Goal: Task Accomplishment & Management: Use online tool/utility

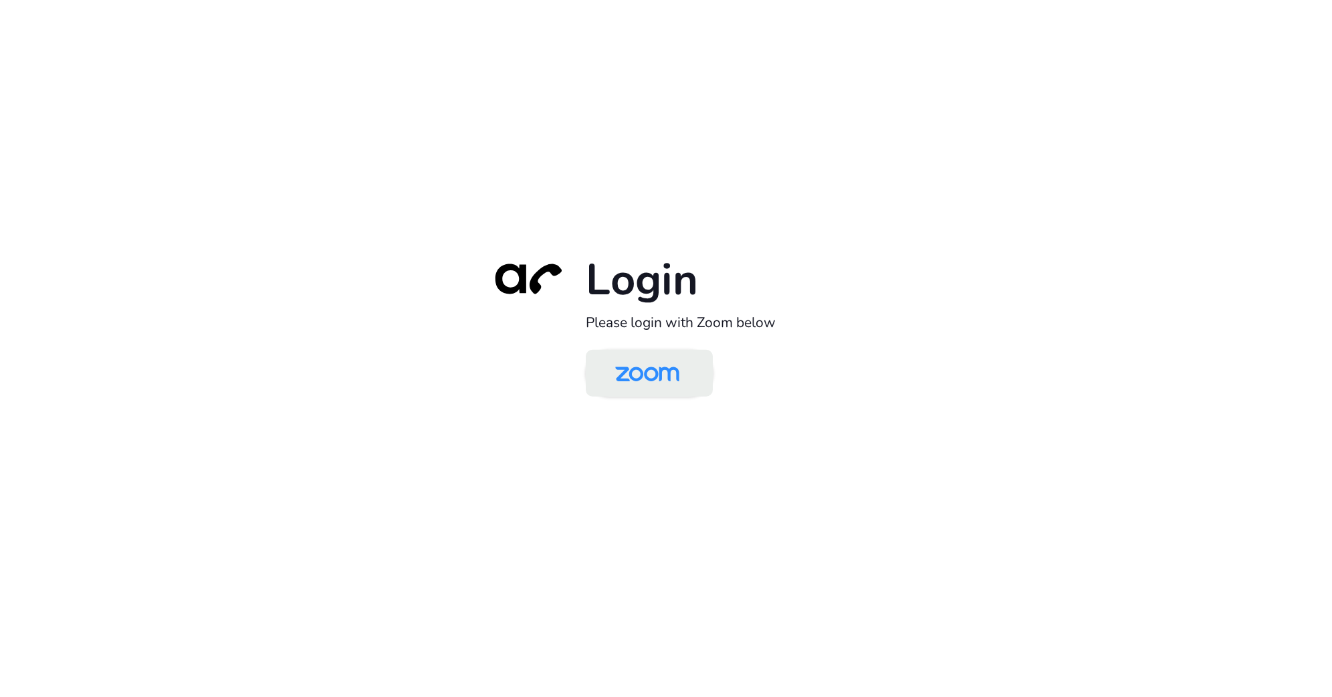
click at [671, 384] on img at bounding box center [647, 373] width 92 height 43
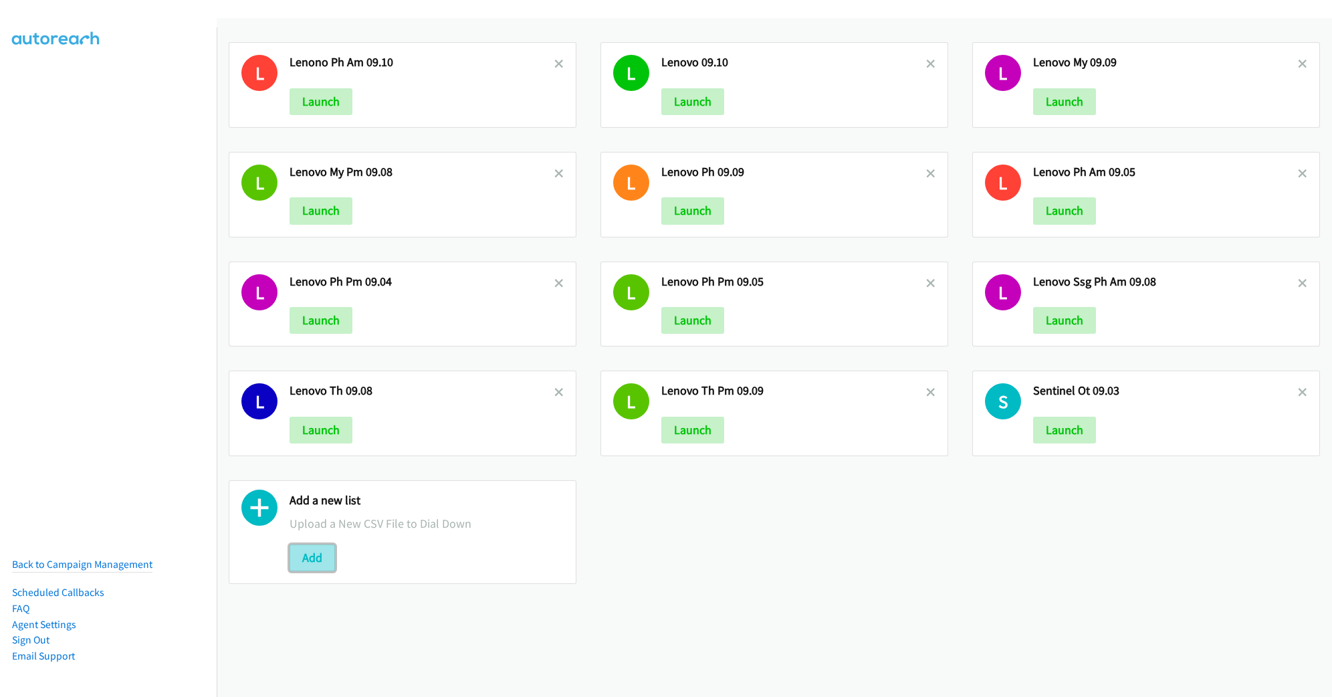
click at [313, 560] on button "Add" at bounding box center [312, 557] width 45 height 27
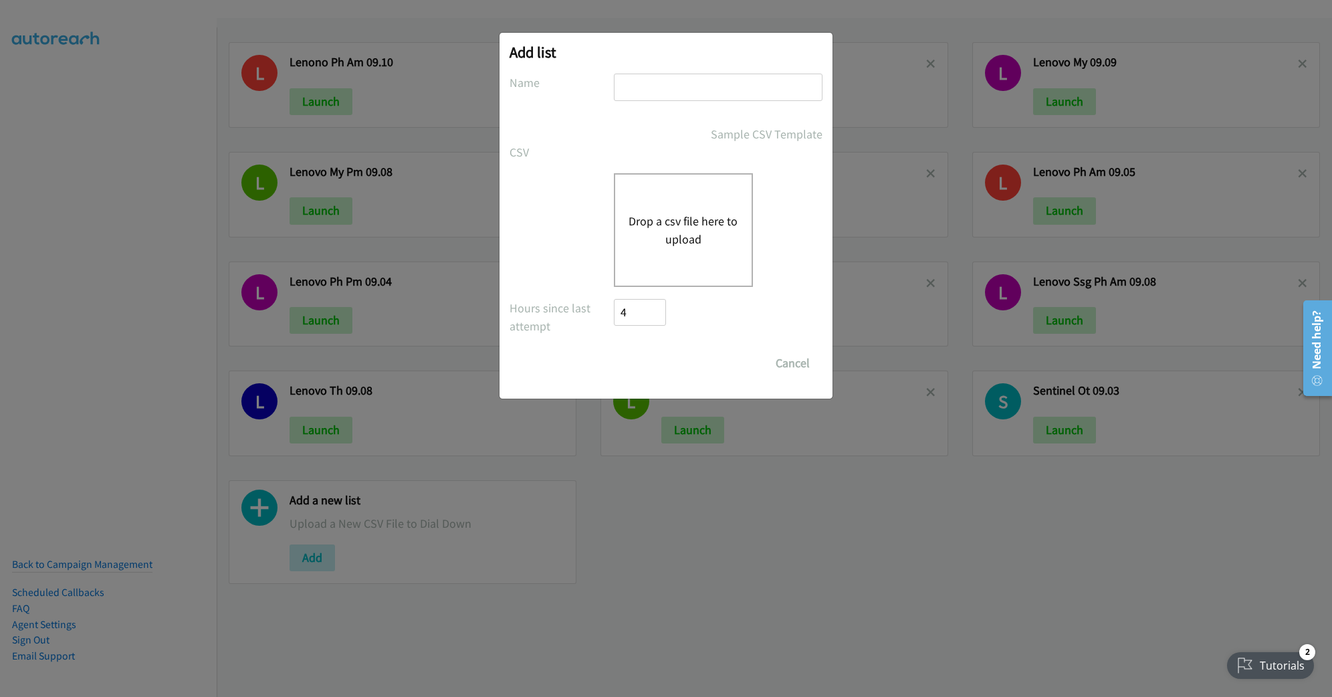
click at [666, 209] on div "Drop a csv file here to upload" at bounding box center [683, 230] width 139 height 114
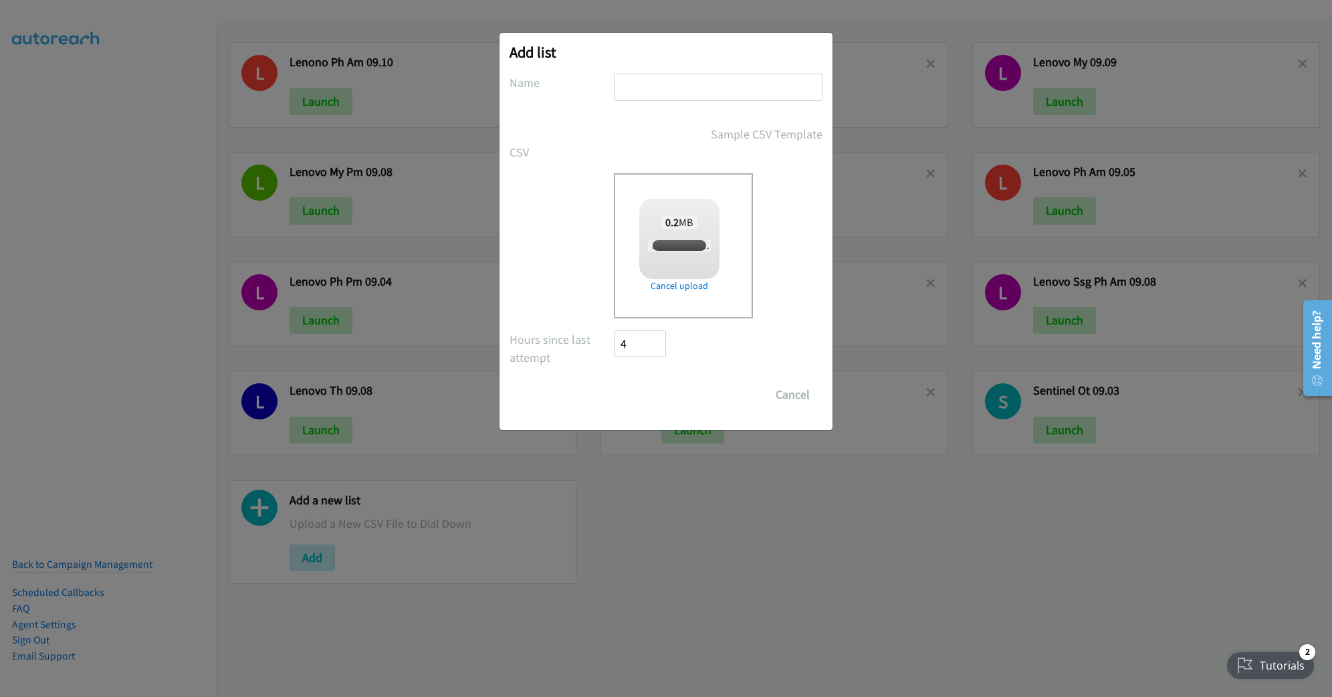
checkbox input "true"
click at [681, 100] on input "text" at bounding box center [718, 87] width 209 height 27
type input "Sentinel PM 09.10"
click at [677, 399] on input "Save List" at bounding box center [649, 394] width 70 height 27
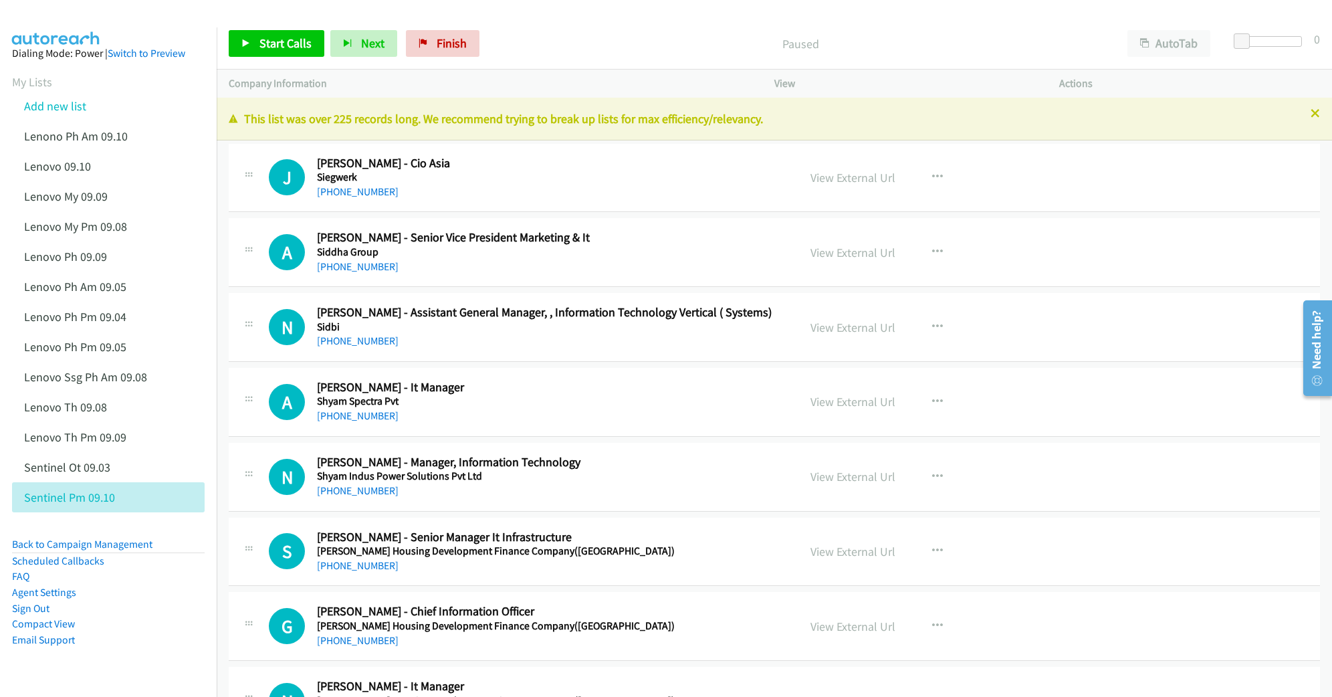
click at [626, 27] on div "Start Calls Pause Next Finish Paused AutoTab AutoTab 0" at bounding box center [775, 43] width 1116 height 51
click at [835, 171] on link "View External Url" at bounding box center [853, 177] width 85 height 15
click at [827, 404] on link "View External Url" at bounding box center [853, 401] width 85 height 15
drag, startPoint x: 37, startPoint y: 94, endPoint x: 825, endPoint y: 480, distance: 877.2
click at [837, 477] on link "View External Url" at bounding box center [853, 476] width 85 height 15
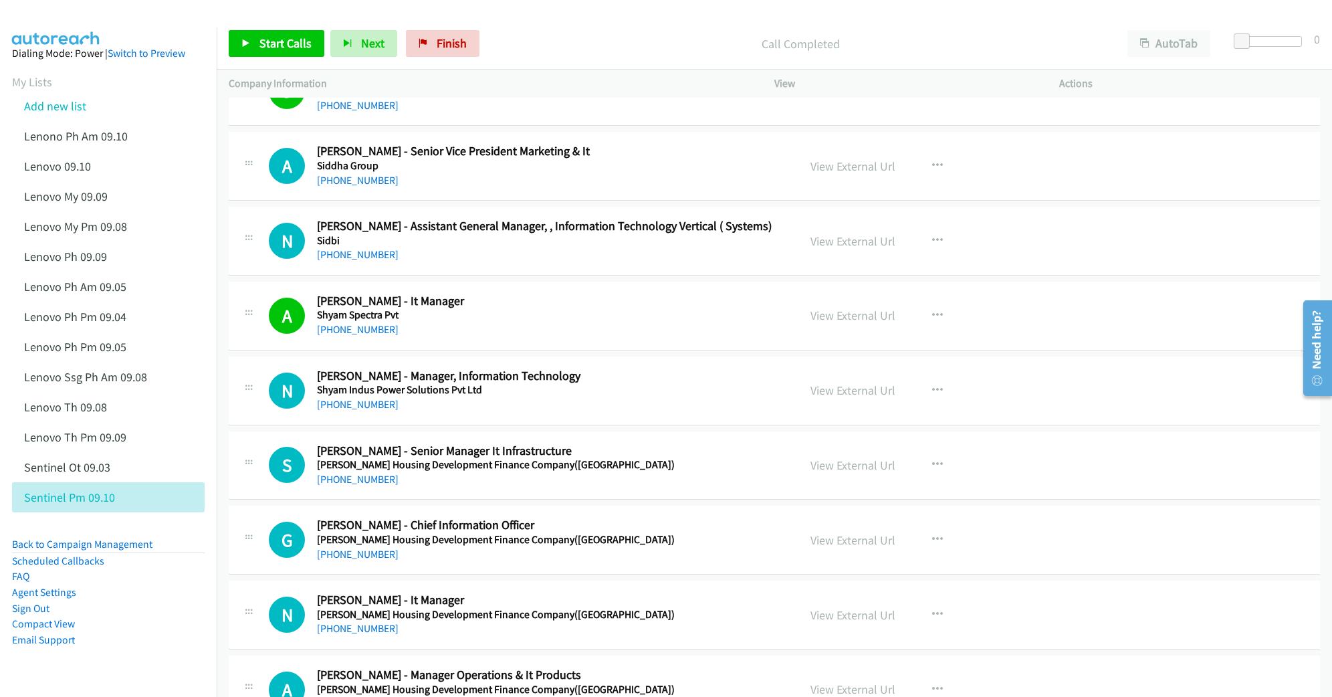
scroll to position [89, 0]
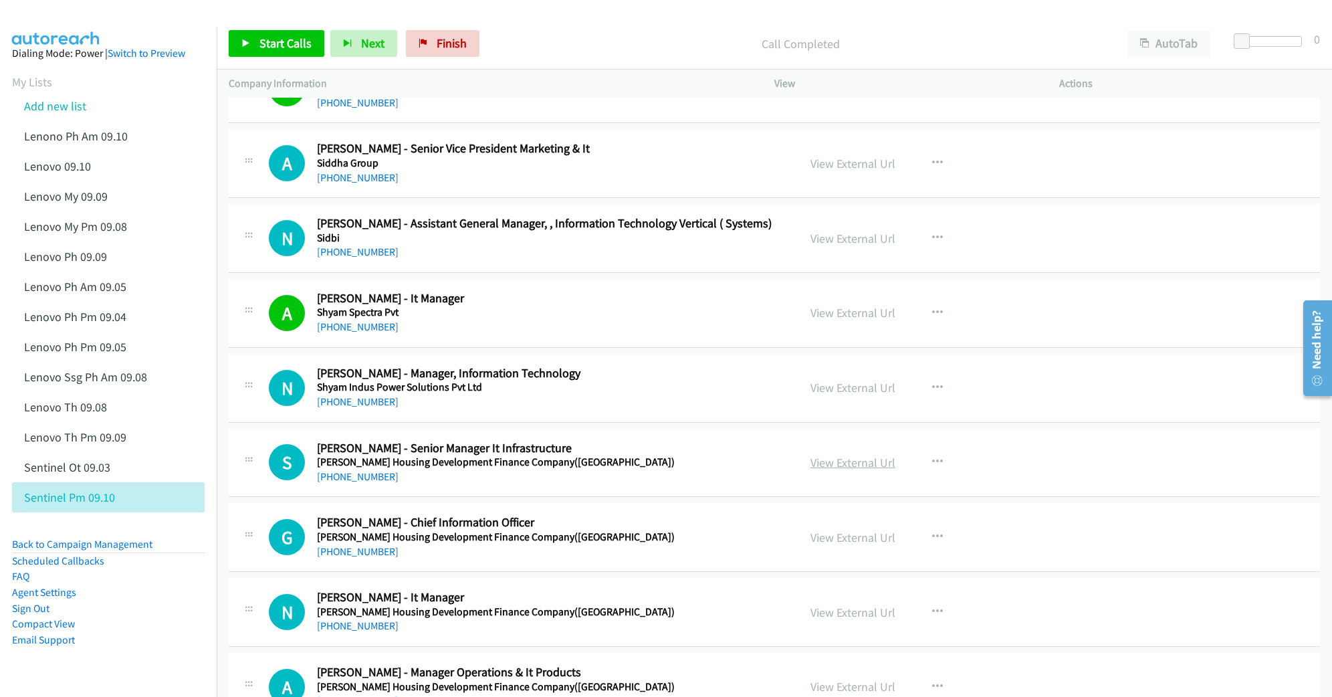
click at [837, 466] on link "View External Url" at bounding box center [853, 462] width 85 height 15
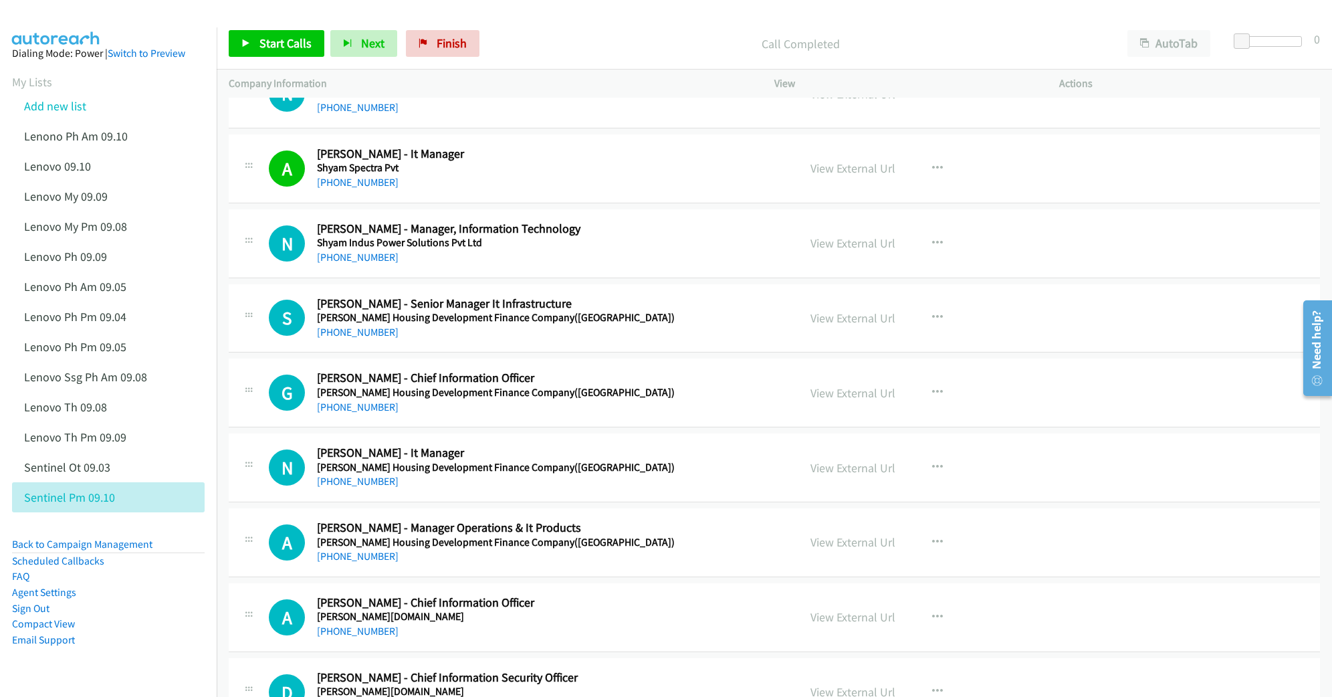
scroll to position [268, 0]
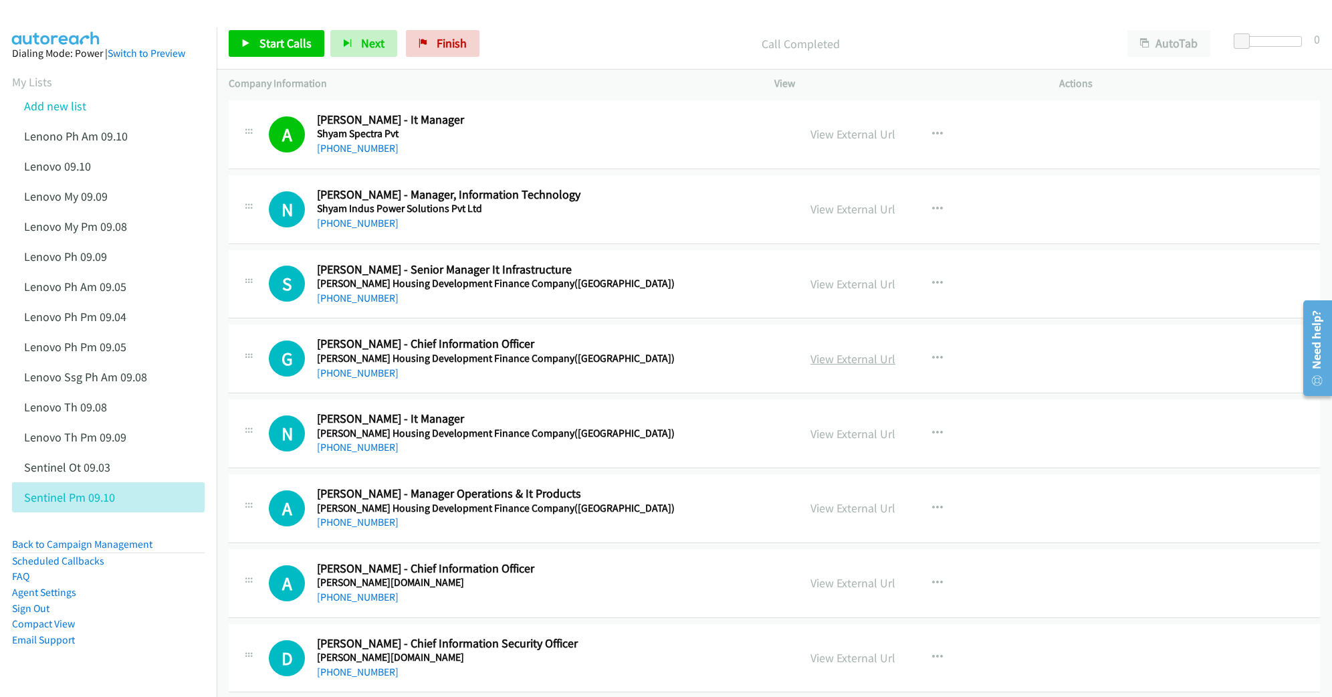
click at [841, 360] on link "View External Url" at bounding box center [853, 358] width 85 height 15
click at [843, 437] on link "View External Url" at bounding box center [853, 433] width 85 height 15
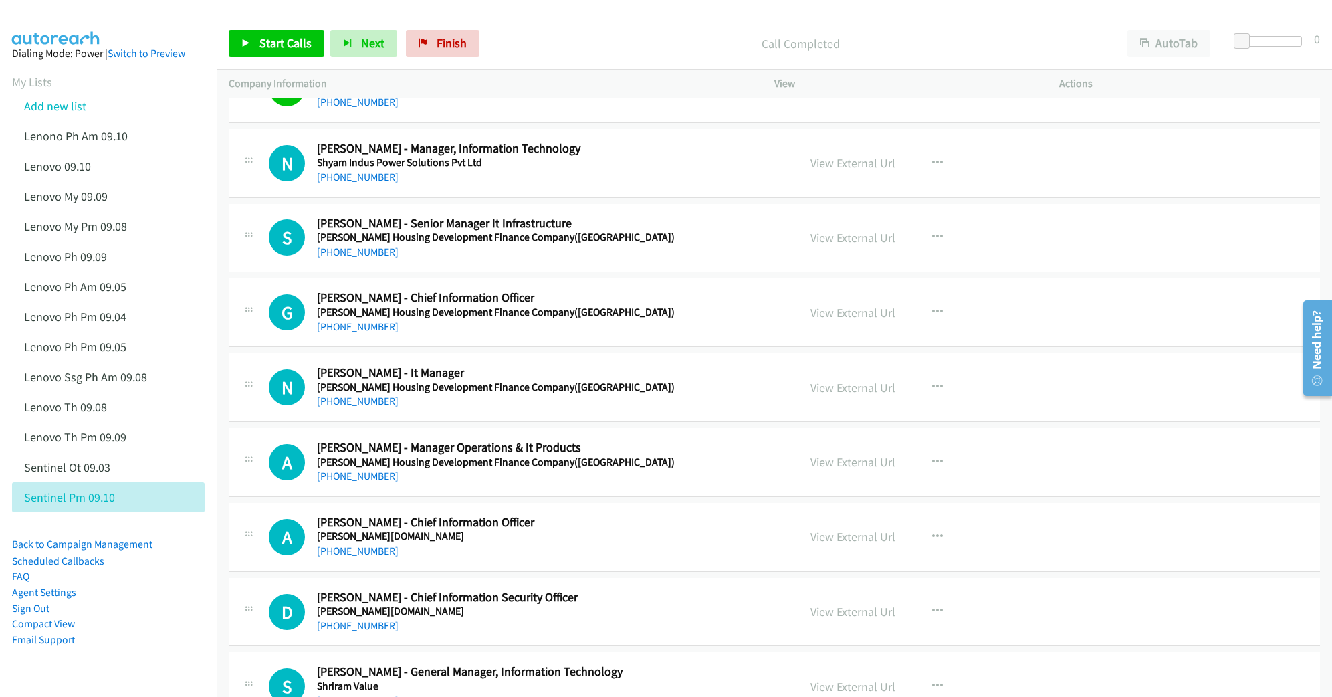
scroll to position [356, 0]
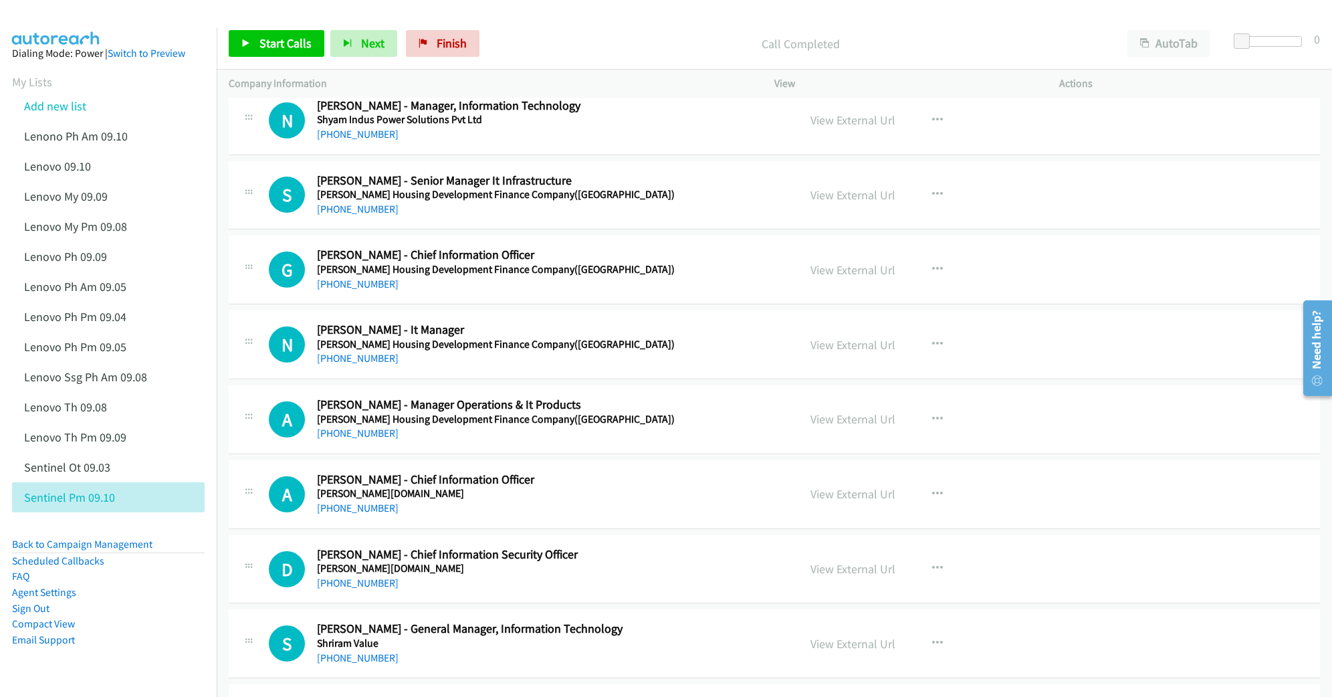
drag, startPoint x: 827, startPoint y: 423, endPoint x: 815, endPoint y: 523, distance: 100.5
click at [845, 496] on link "View External Url" at bounding box center [853, 493] width 85 height 15
click at [835, 571] on link "View External Url" at bounding box center [853, 568] width 85 height 15
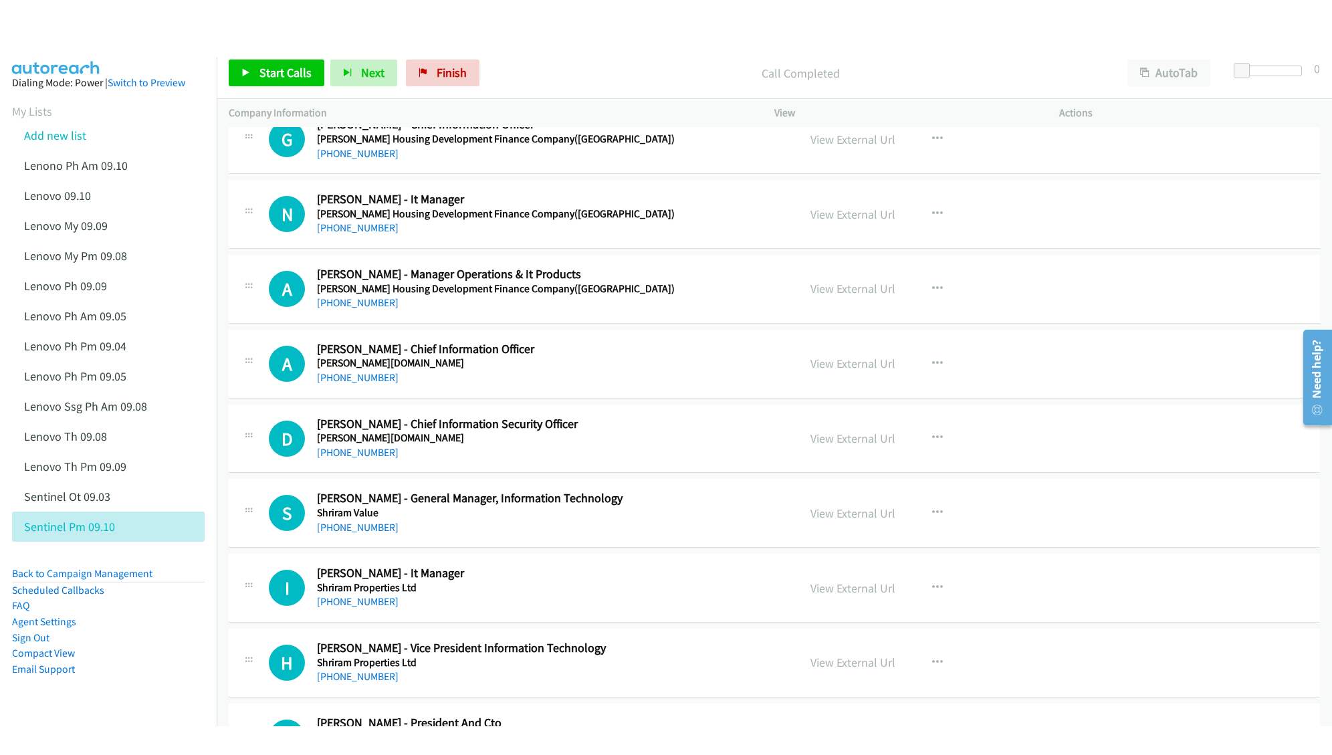
scroll to position [535, 0]
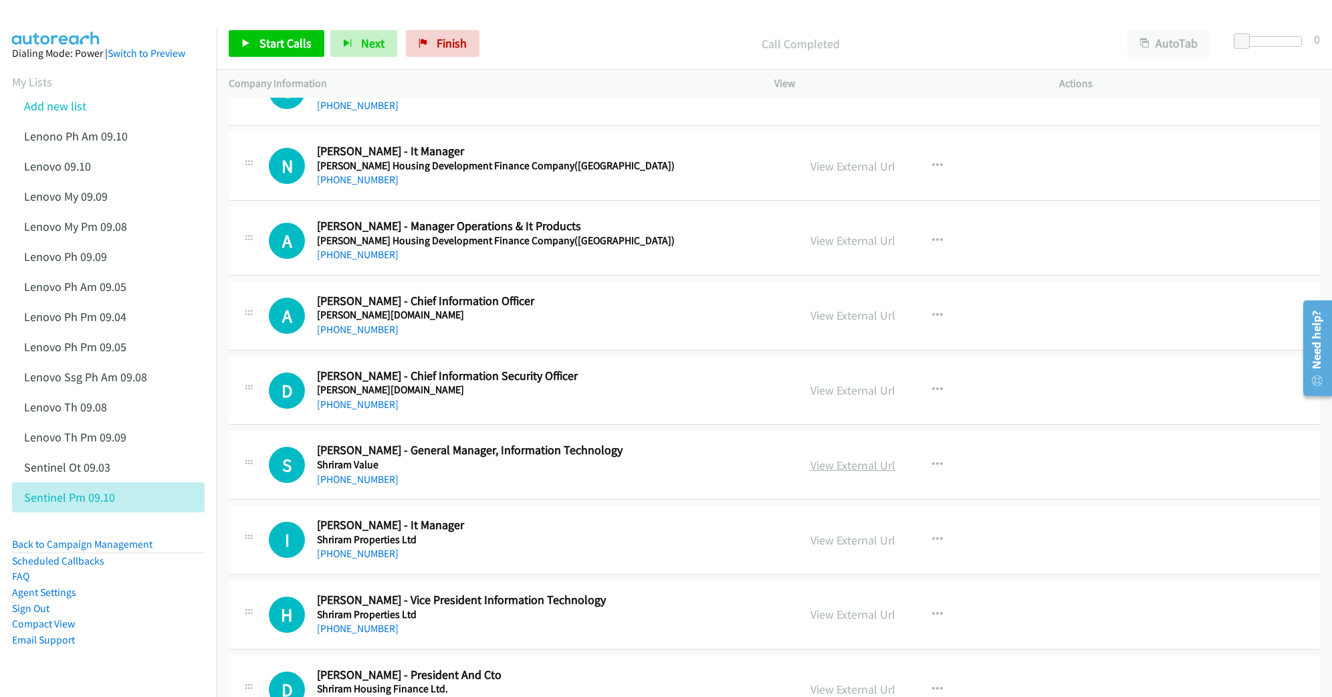
click at [856, 467] on link "View External Url" at bounding box center [853, 464] width 85 height 15
click at [836, 546] on link "View External Url" at bounding box center [853, 539] width 85 height 15
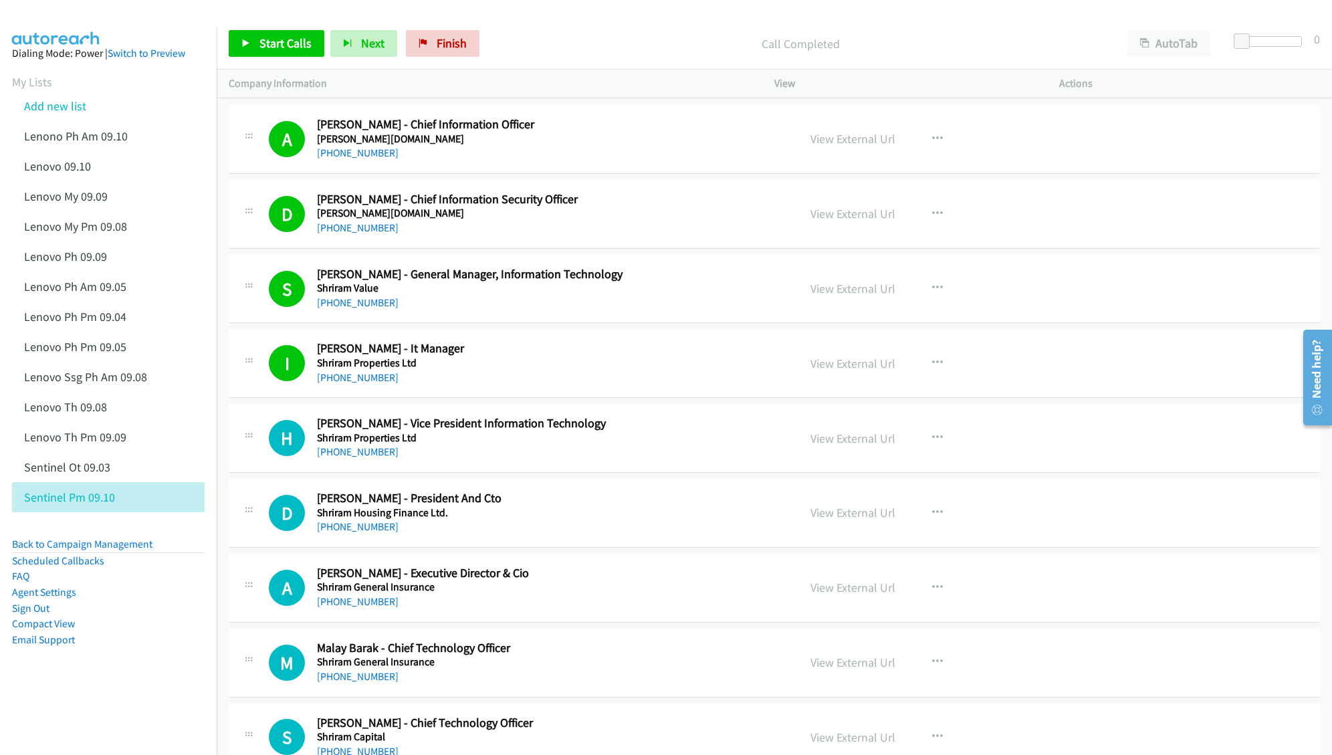
scroll to position [803, 0]
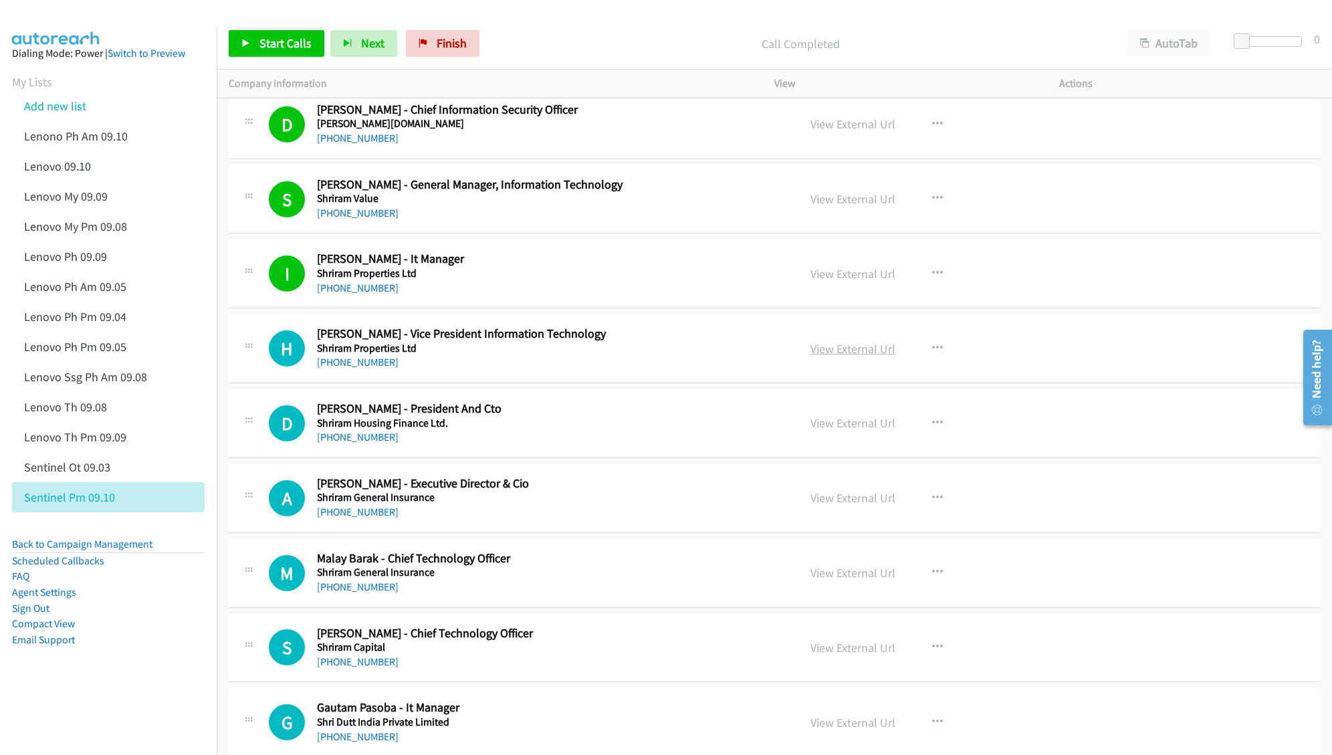
click at [857, 354] on link "View External Url" at bounding box center [853, 348] width 85 height 15
click at [835, 426] on link "View External Url" at bounding box center [853, 422] width 85 height 15
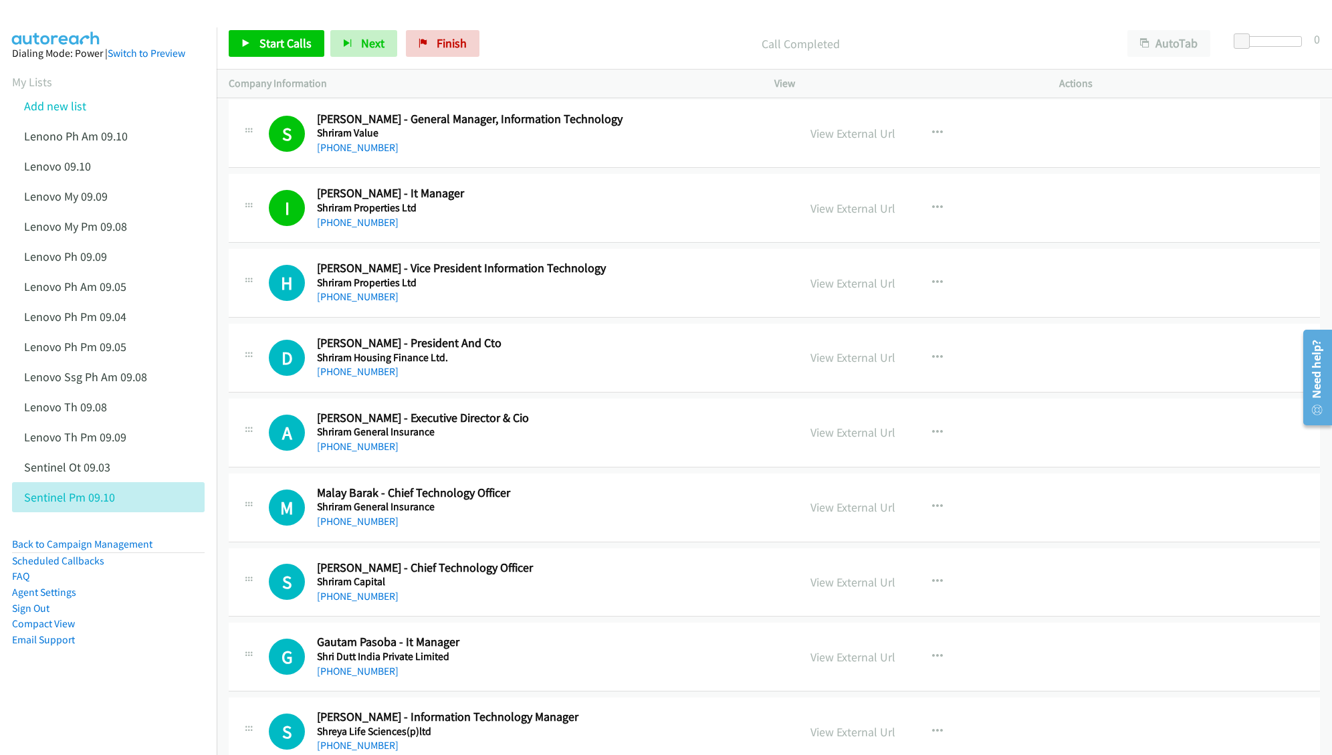
scroll to position [891, 0]
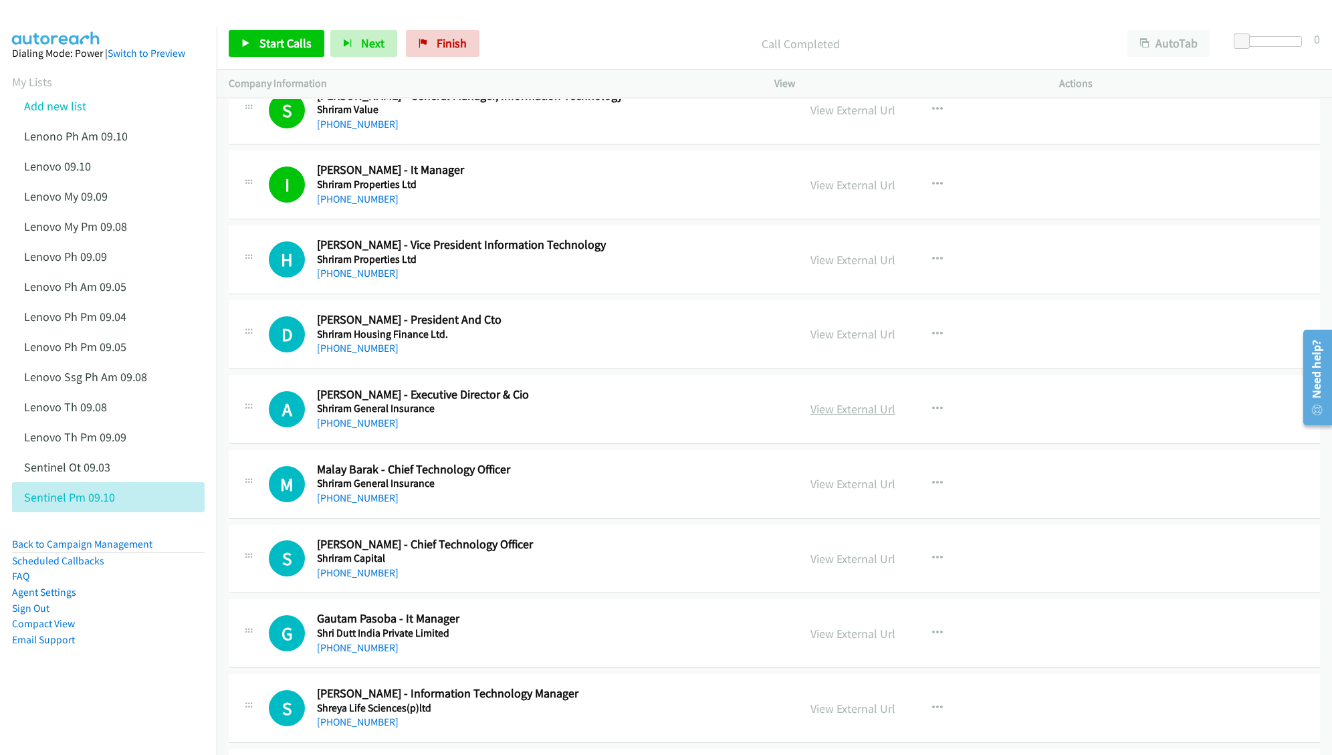
click at [827, 415] on link "View External Url" at bounding box center [853, 408] width 85 height 15
click at [832, 490] on link "View External Url" at bounding box center [853, 483] width 85 height 15
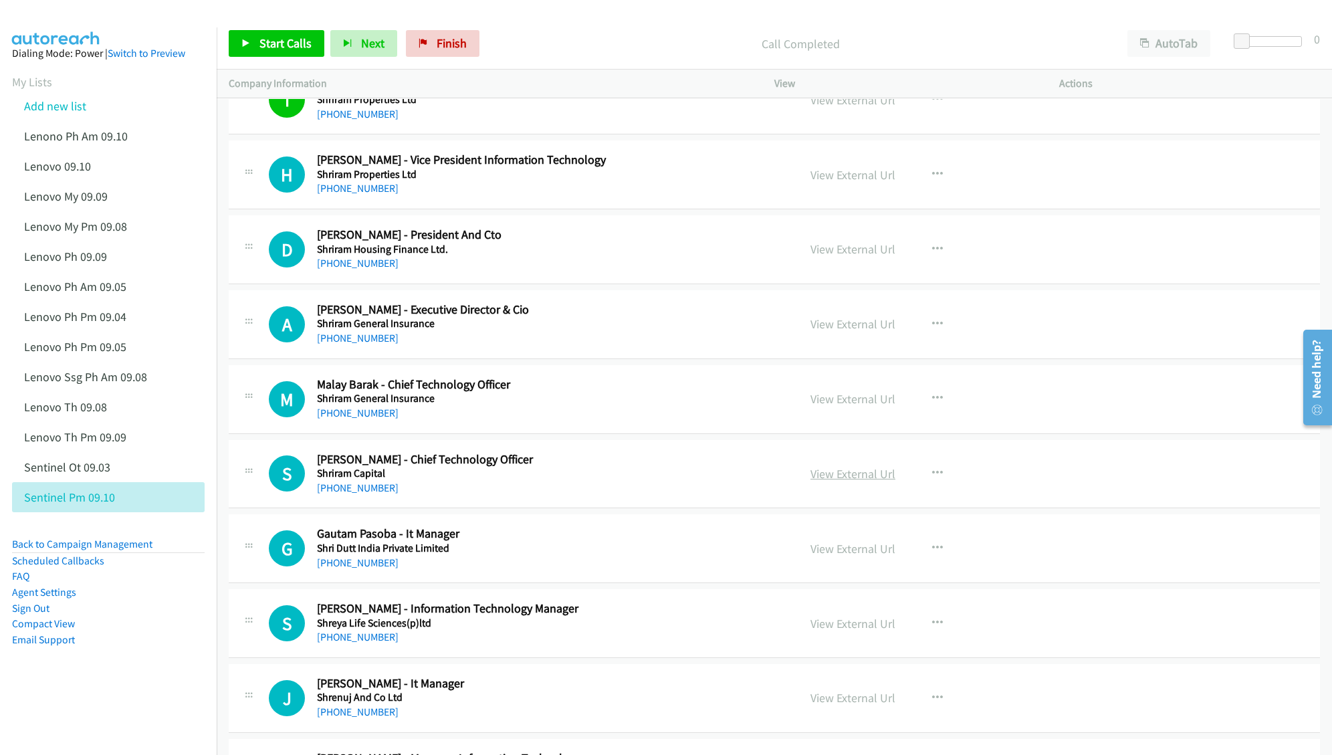
scroll to position [980, 0]
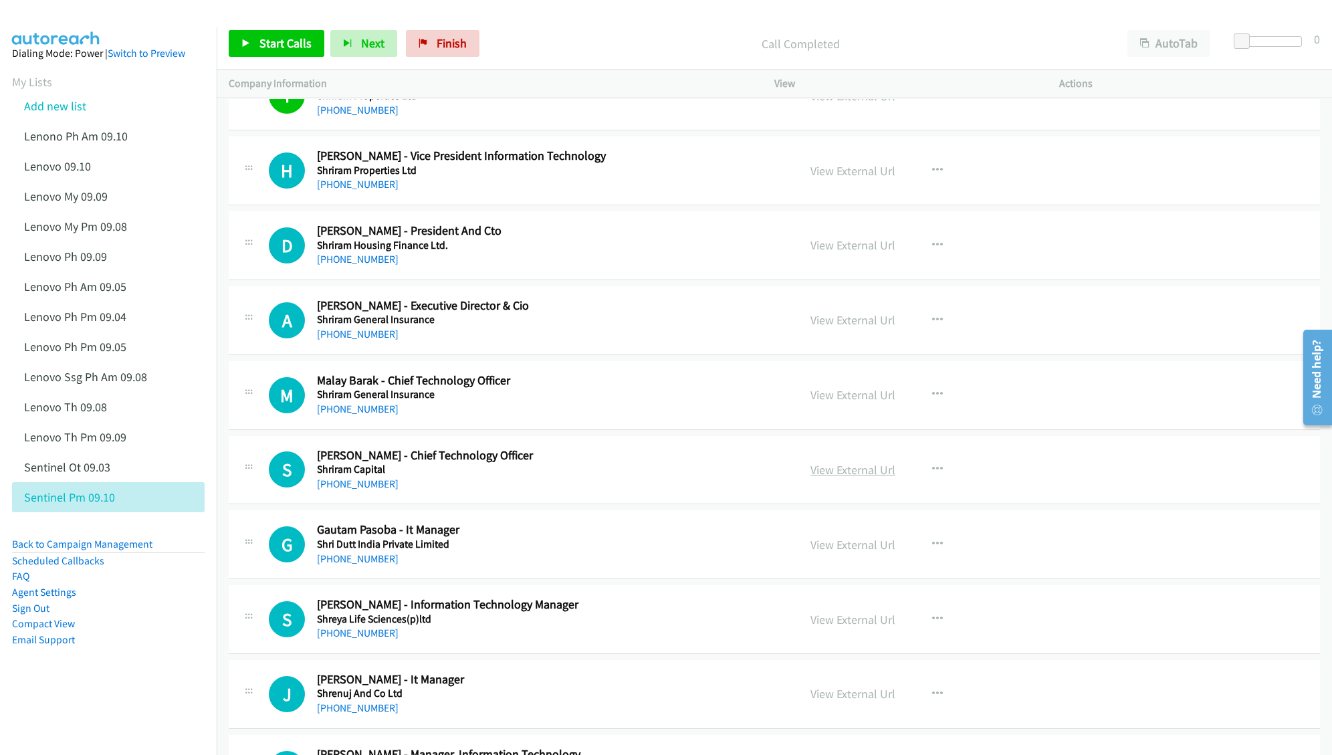
click at [835, 469] on link "View External Url" at bounding box center [853, 469] width 85 height 15
click at [827, 543] on link "View External Url" at bounding box center [853, 544] width 85 height 15
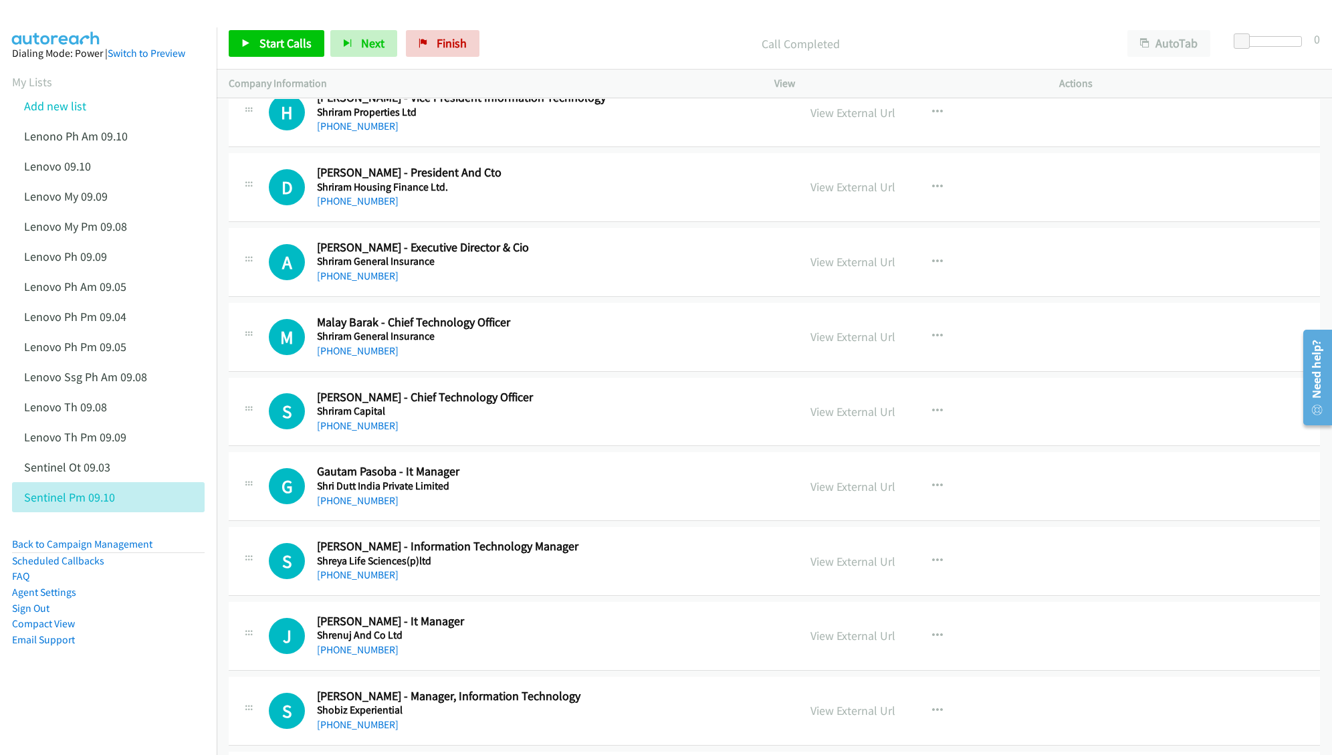
scroll to position [1070, 0]
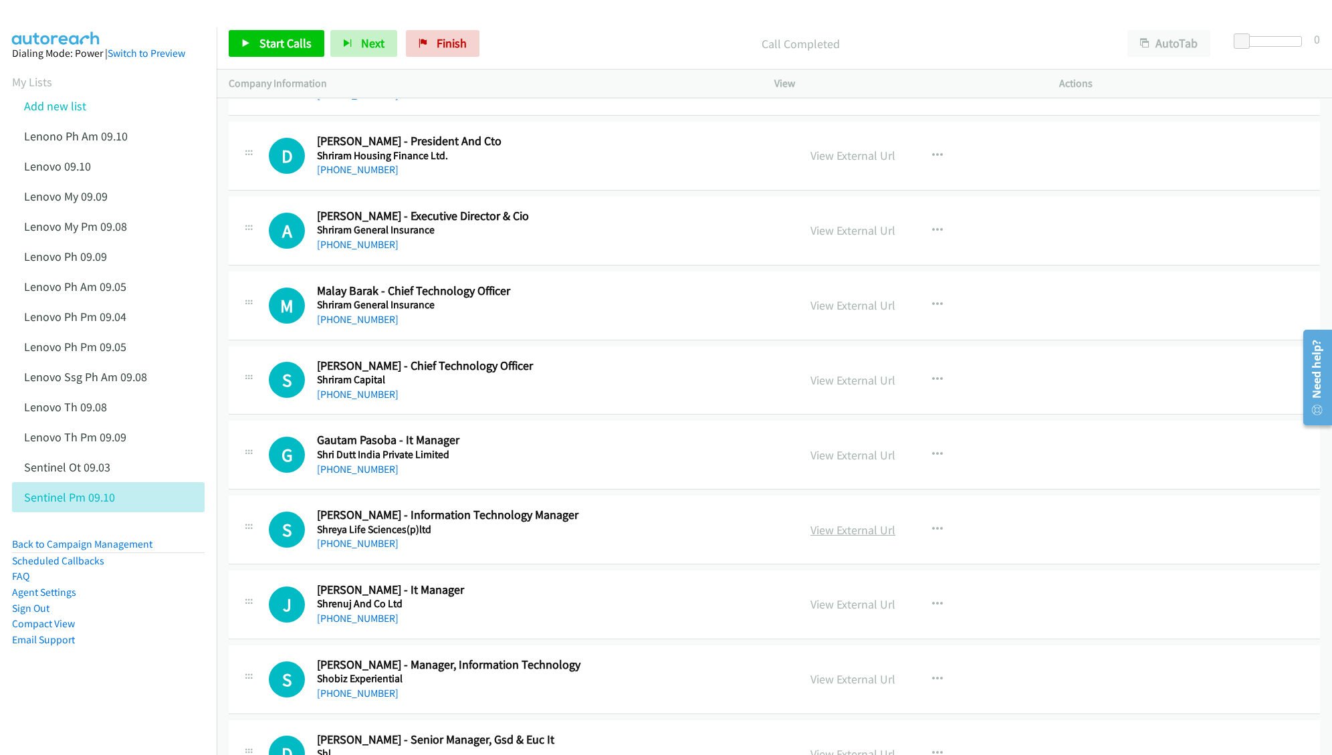
click at [811, 528] on link "View External Url" at bounding box center [853, 529] width 85 height 15
click at [822, 609] on link "View External Url" at bounding box center [853, 604] width 85 height 15
click at [839, 681] on link "View External Url" at bounding box center [853, 678] width 85 height 15
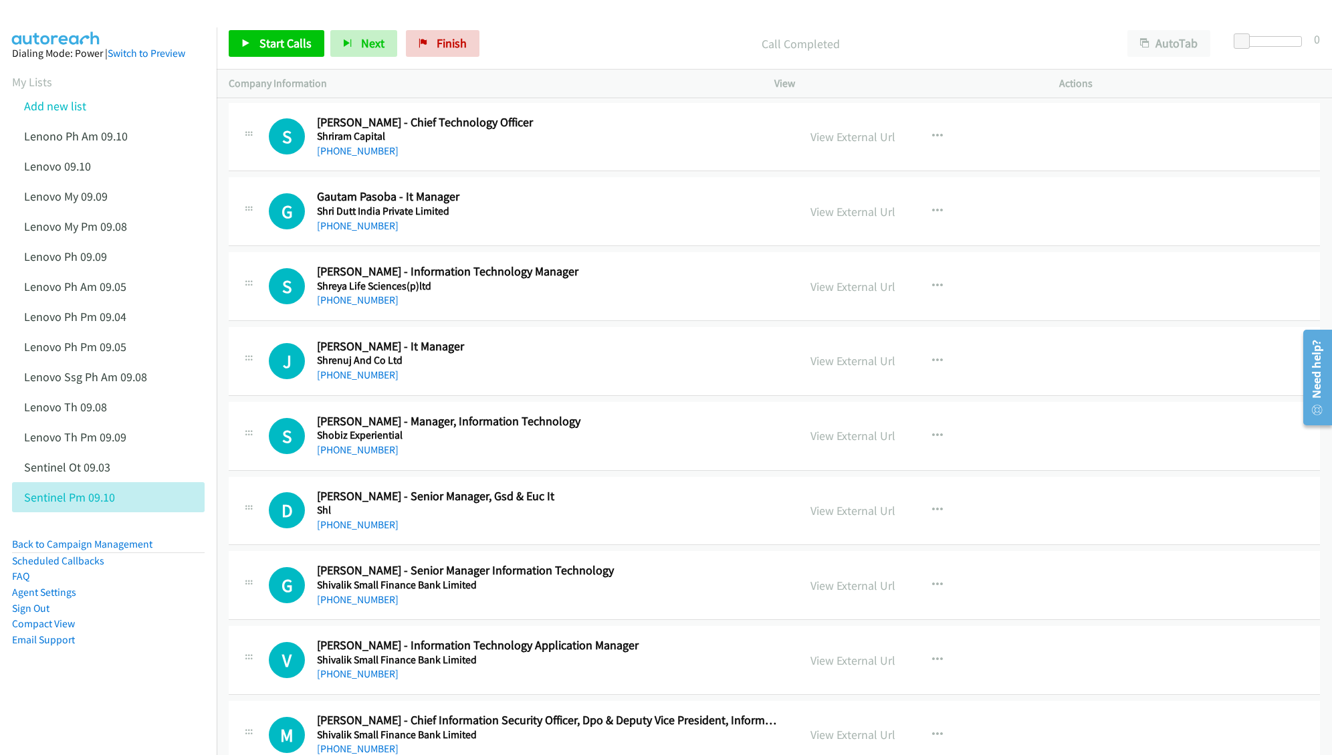
scroll to position [1338, 0]
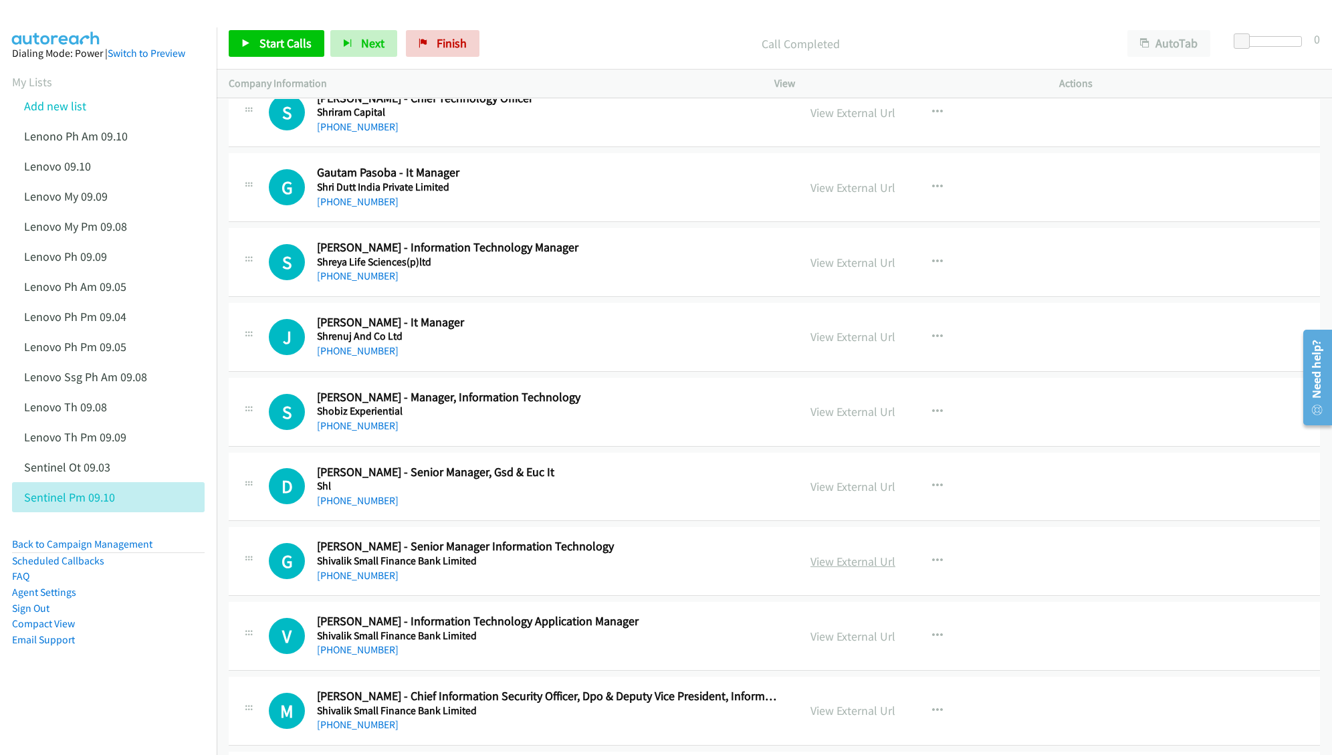
click at [843, 567] on link "View External Url" at bounding box center [853, 561] width 85 height 15
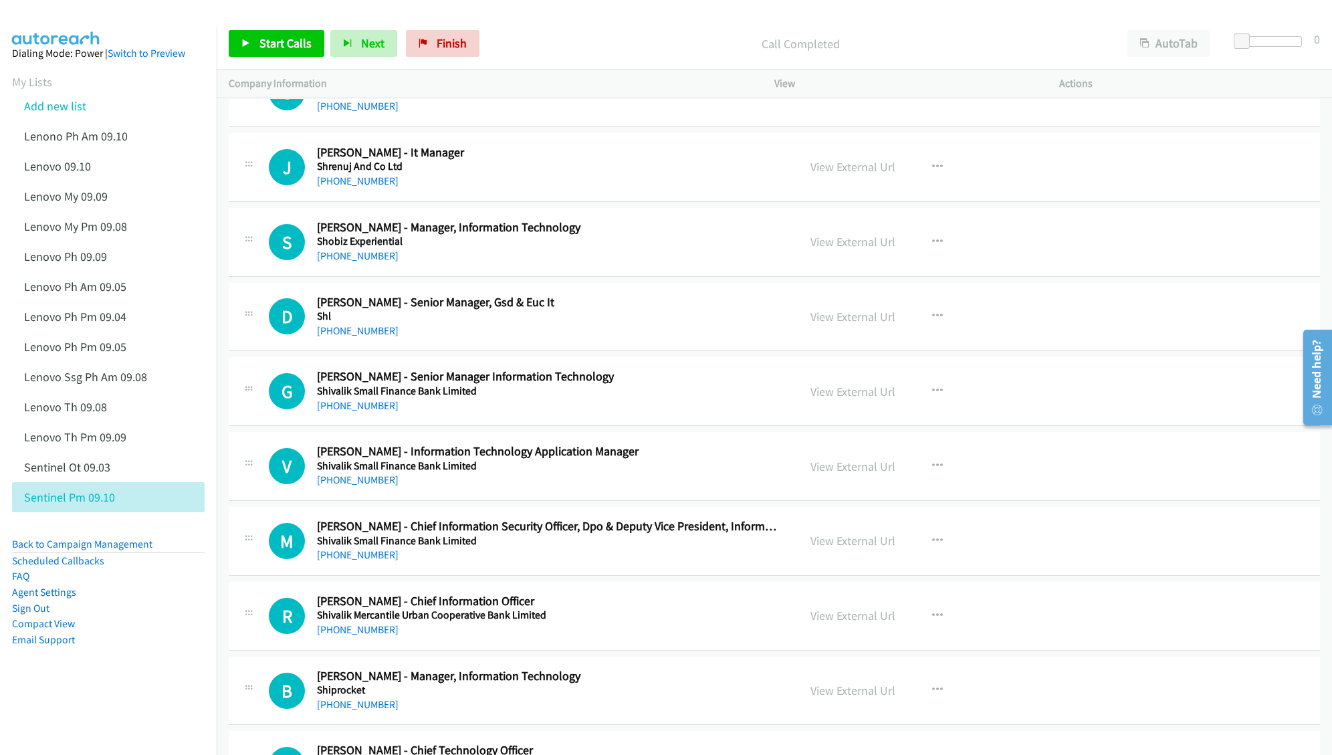
scroll to position [1515, 0]
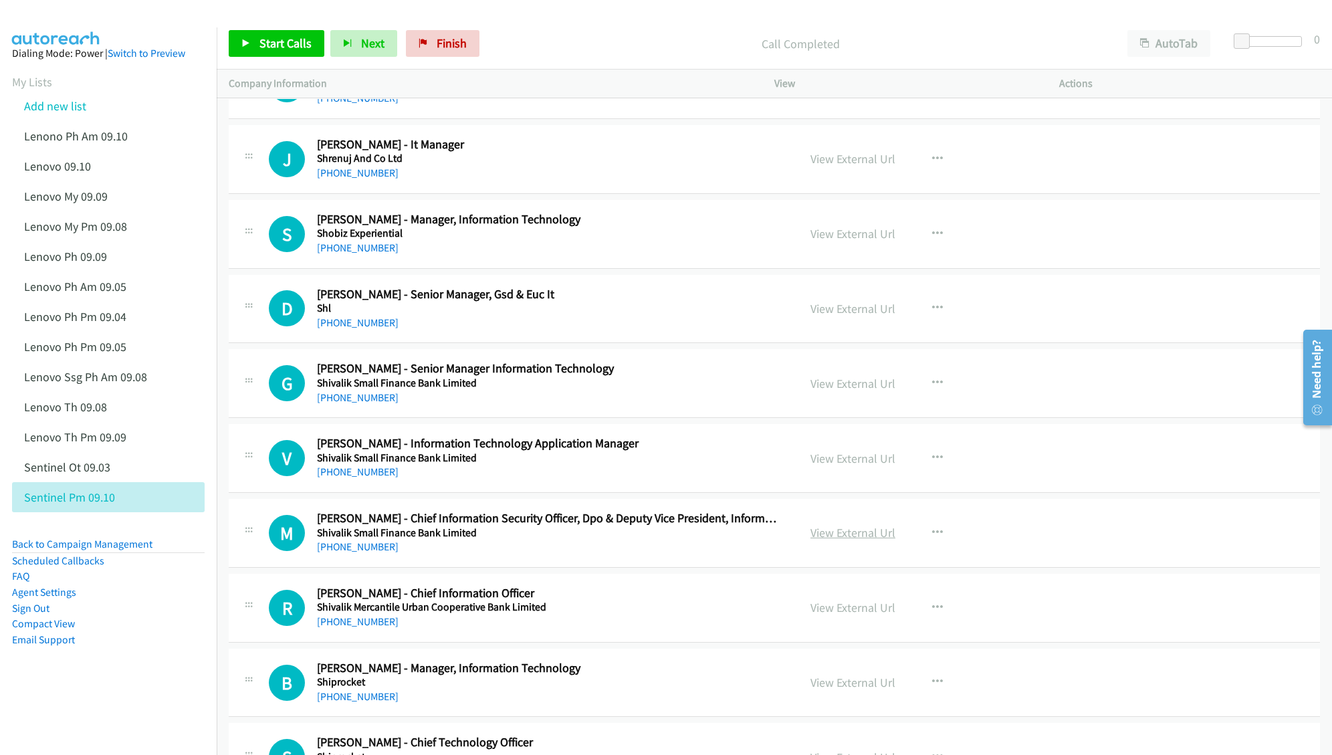
click at [832, 536] on link "View External Url" at bounding box center [853, 532] width 85 height 15
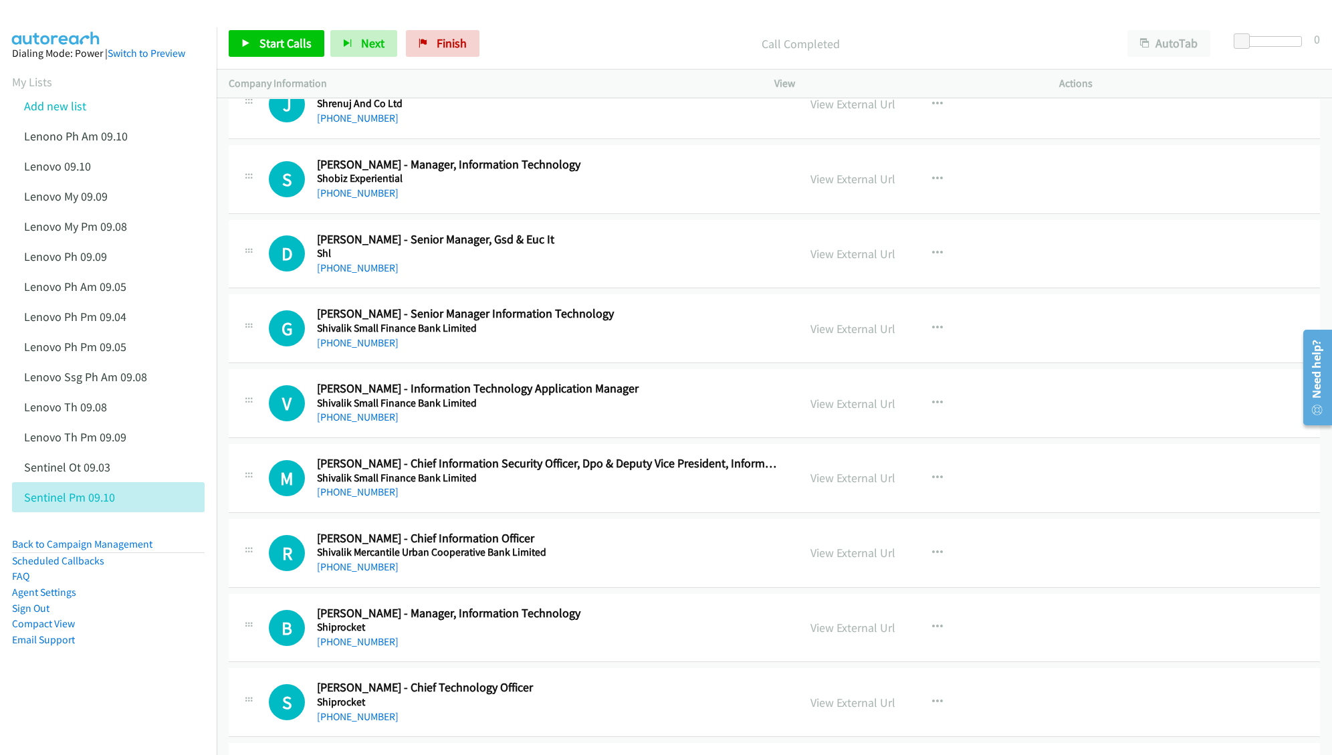
scroll to position [1694, 0]
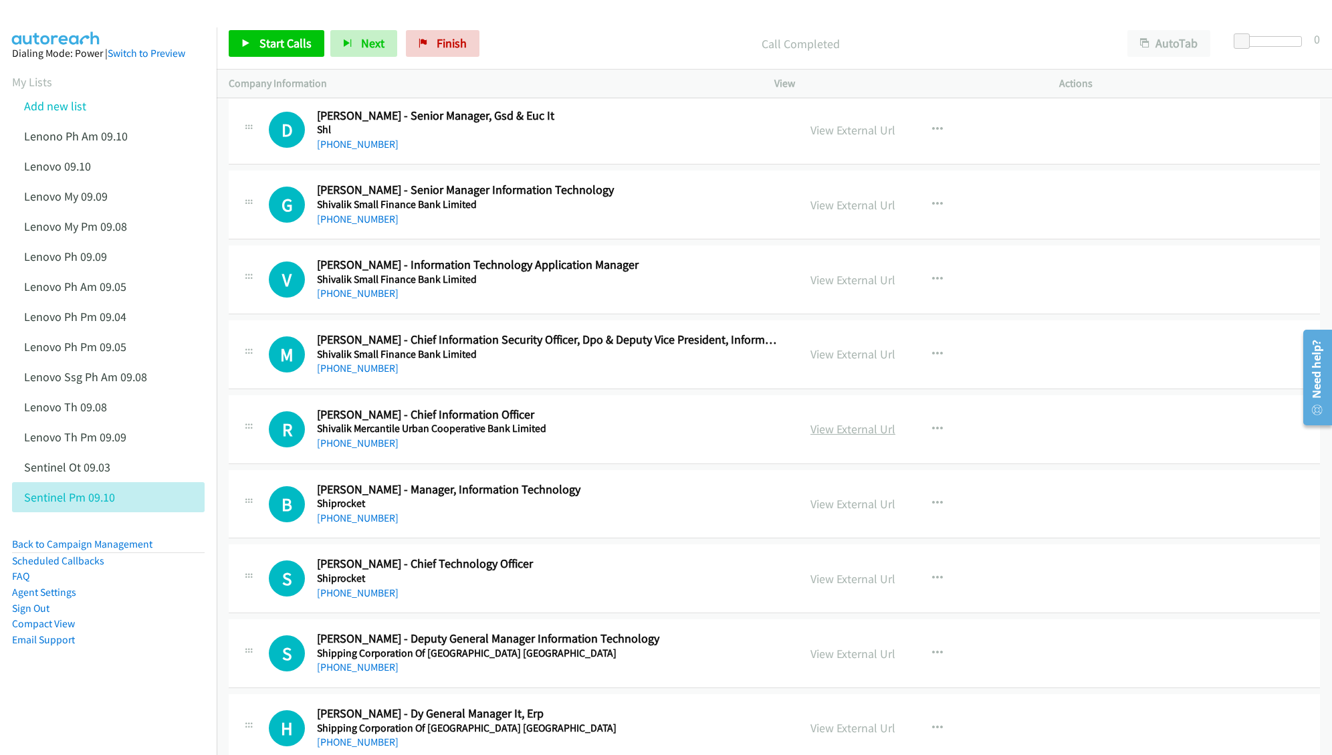
click at [811, 434] on link "View External Url" at bounding box center [853, 428] width 85 height 15
click at [822, 512] on link "View External Url" at bounding box center [853, 503] width 85 height 15
click at [820, 587] on link "View External Url" at bounding box center [853, 578] width 85 height 15
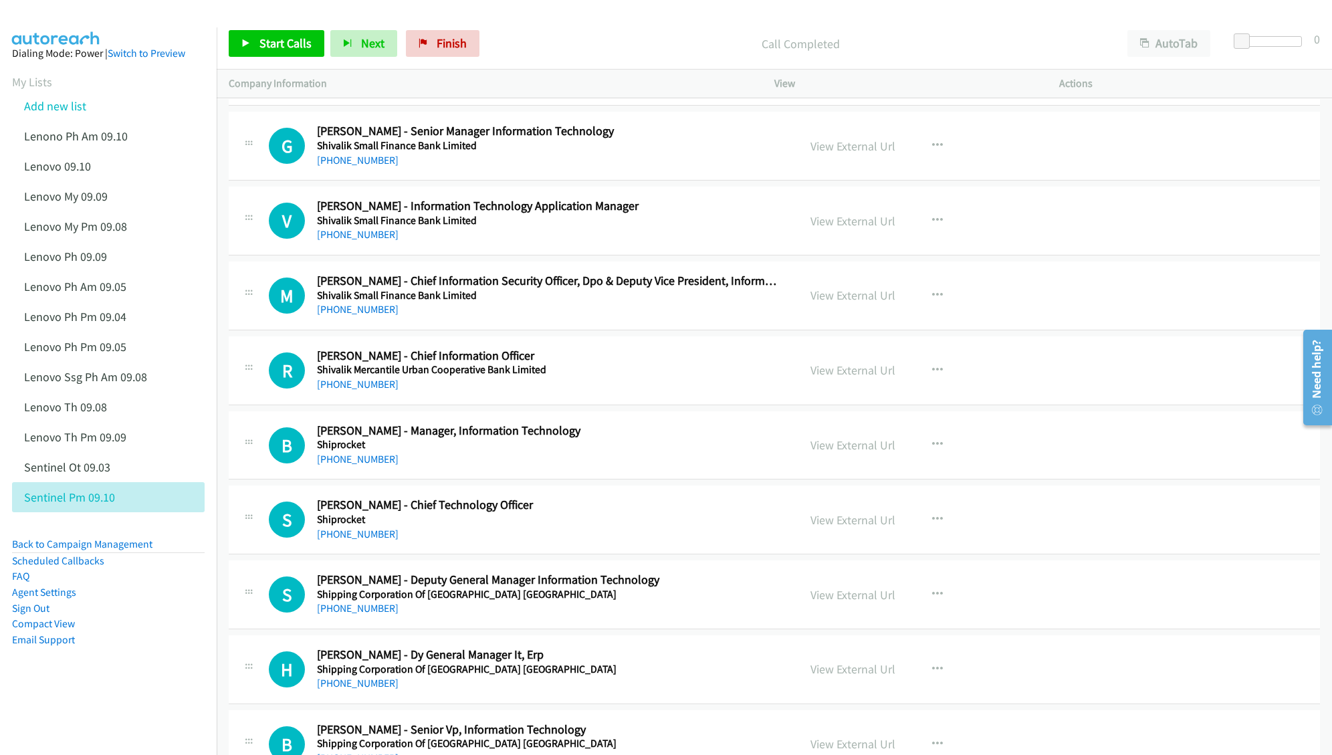
scroll to position [1783, 0]
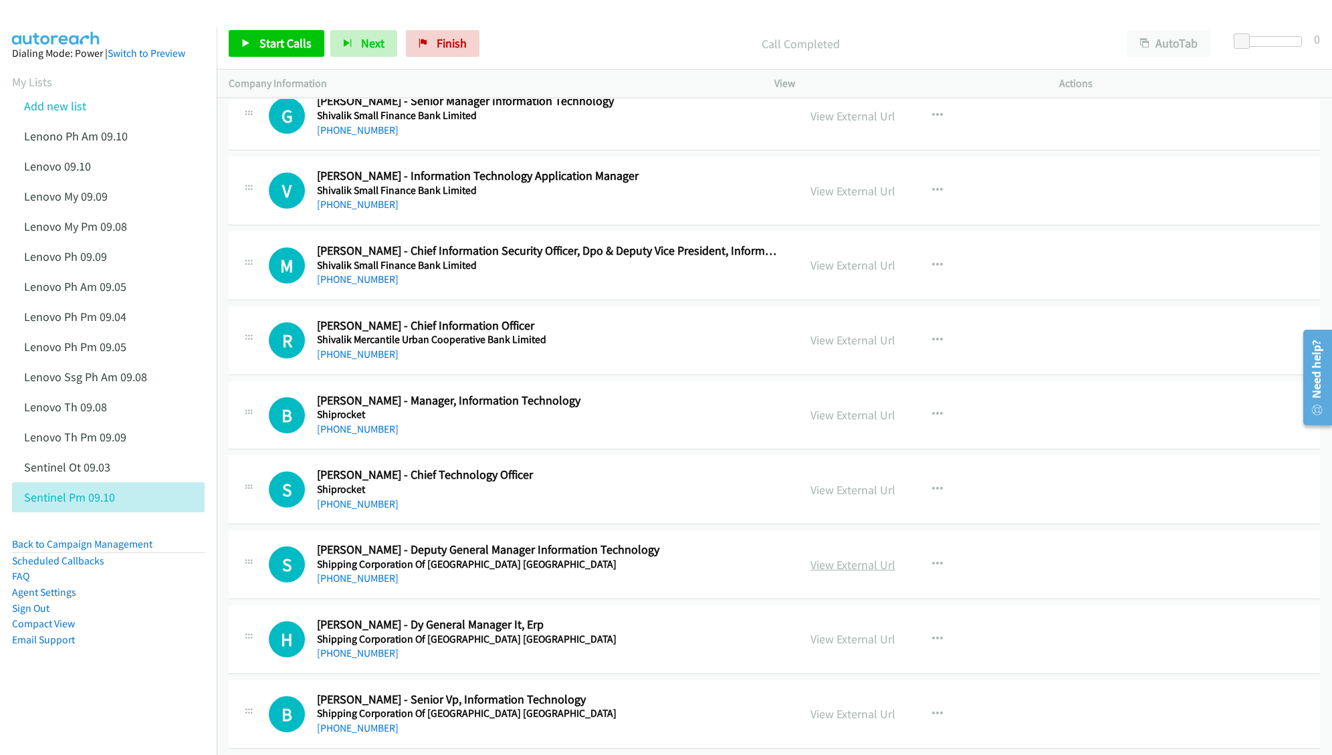
click at [853, 572] on link "View External Url" at bounding box center [853, 564] width 85 height 15
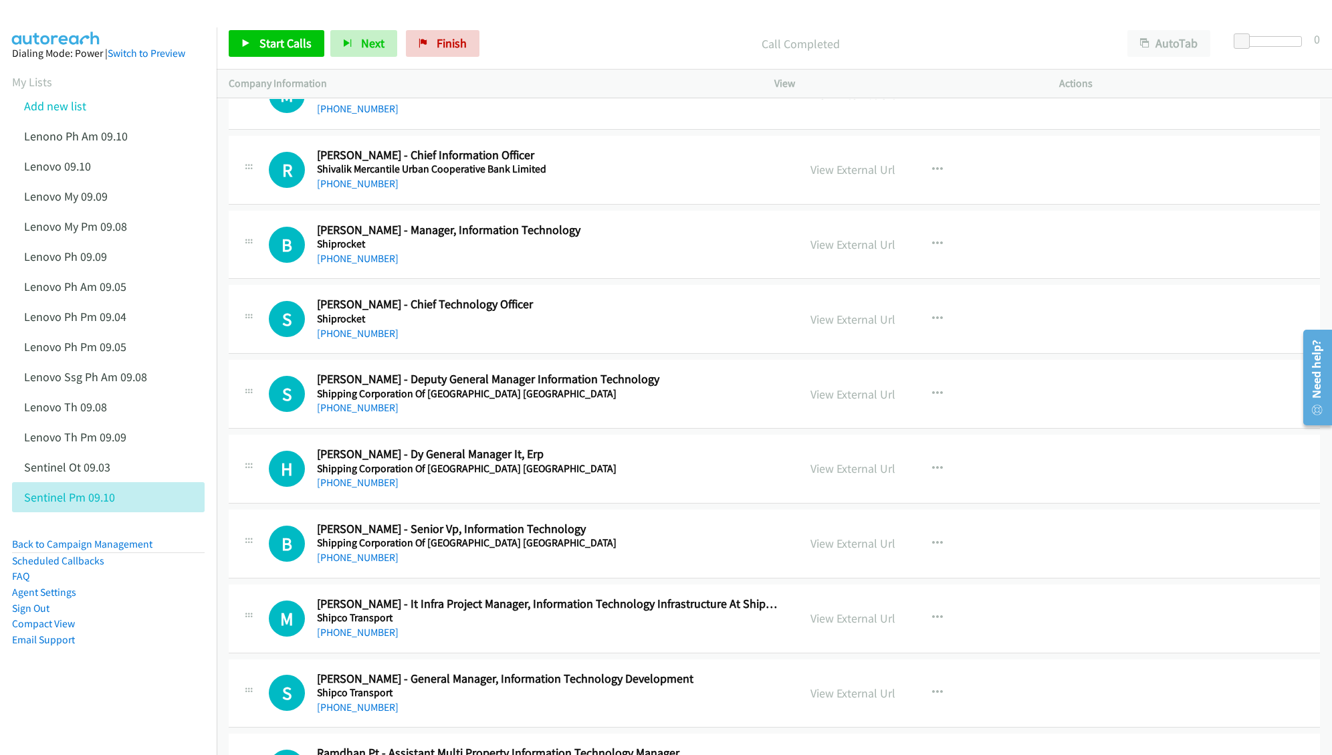
scroll to position [1961, 0]
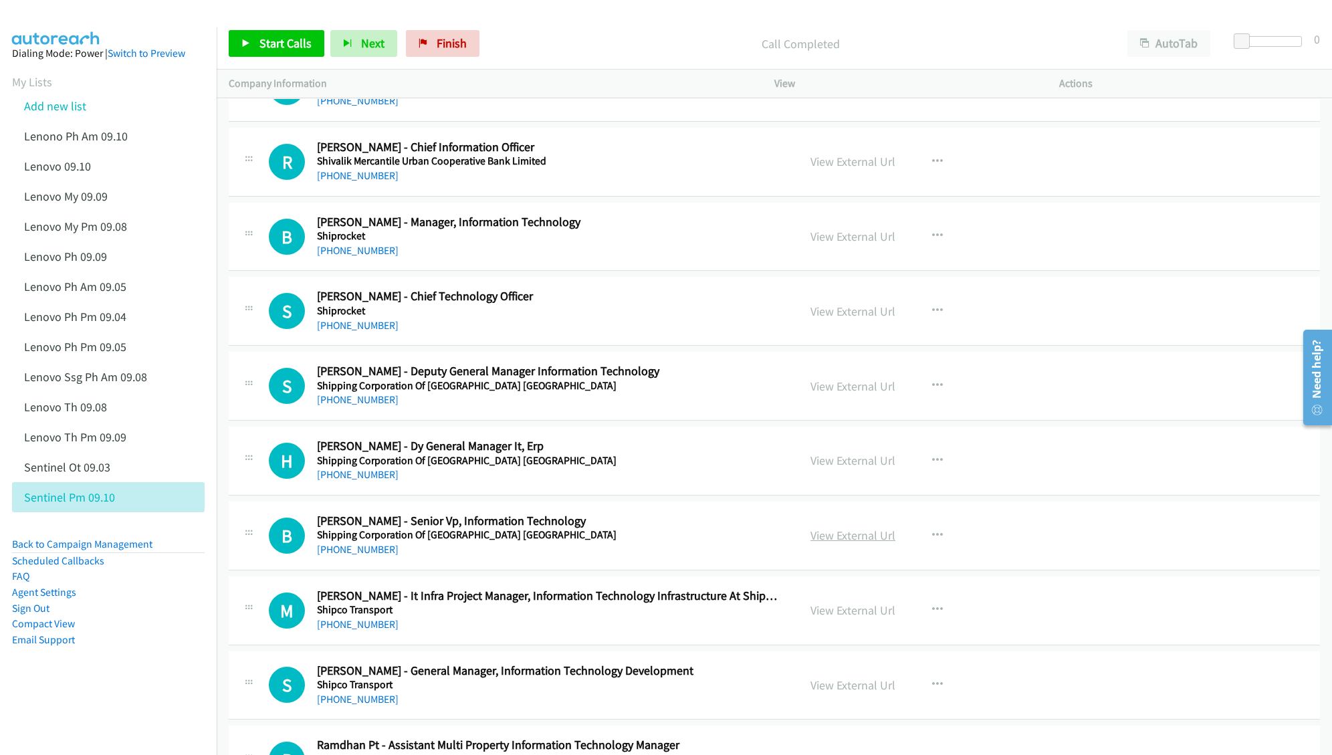
click at [835, 539] on link "View External Url" at bounding box center [853, 535] width 85 height 15
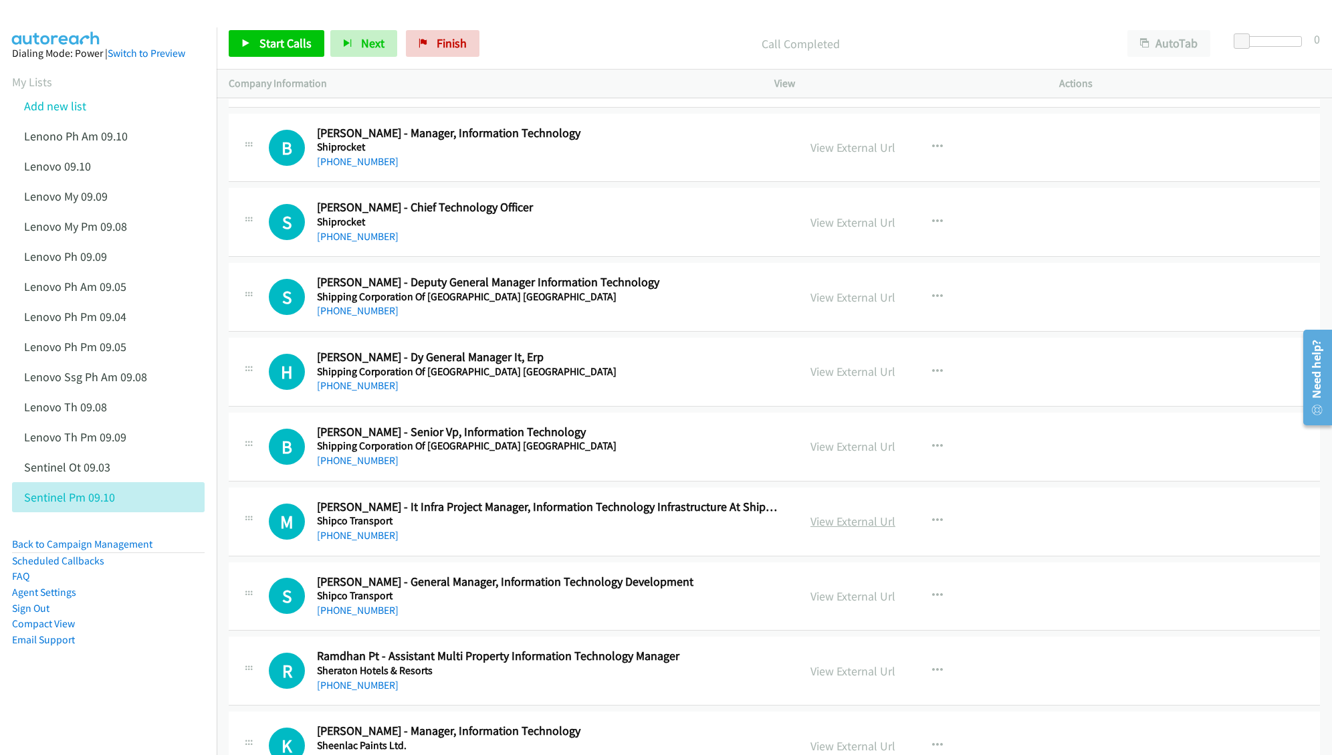
click at [827, 522] on link "View External Url" at bounding box center [853, 521] width 85 height 15
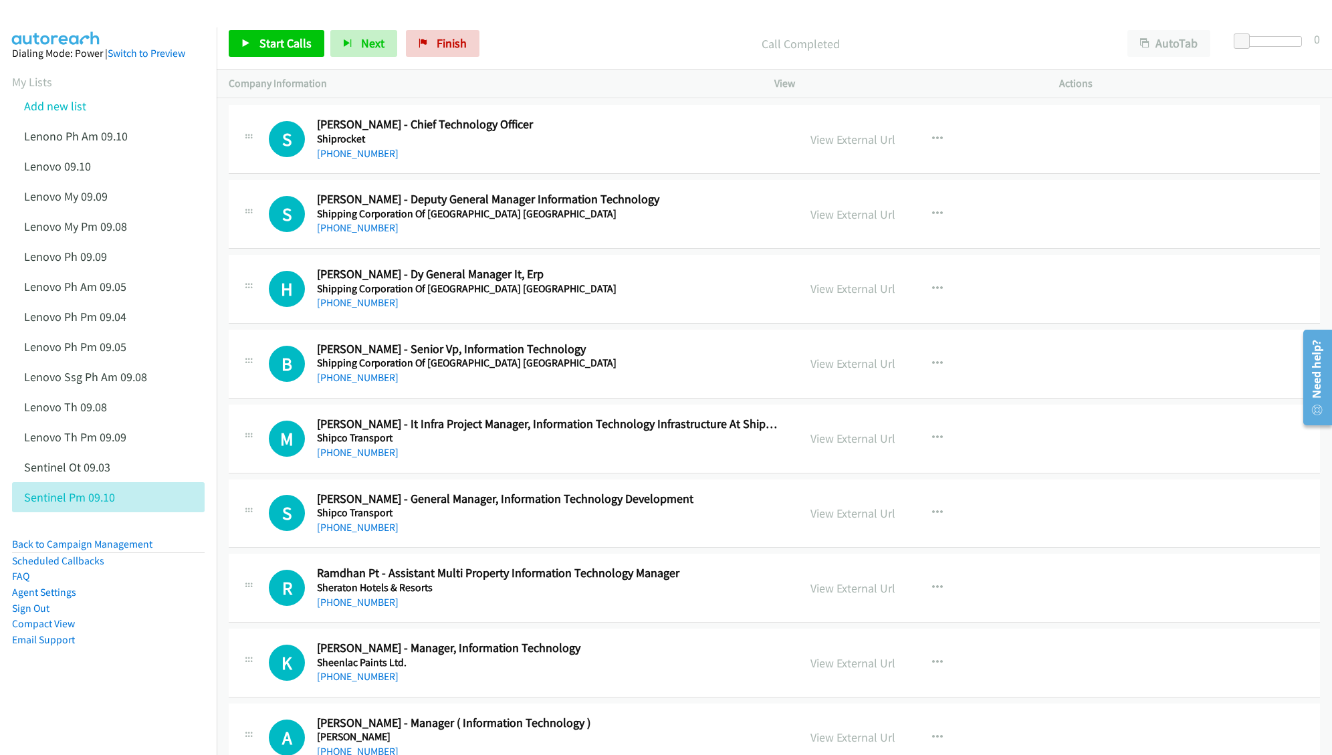
scroll to position [2140, 0]
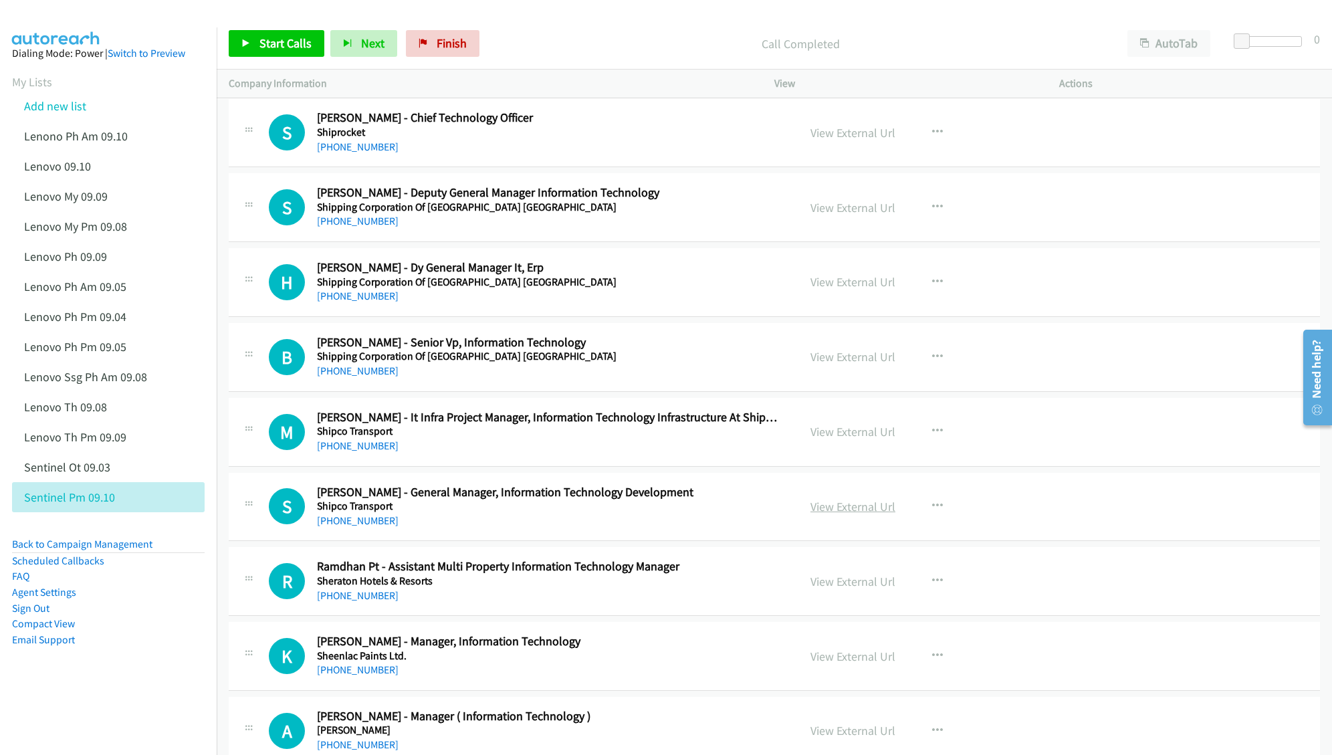
click at [819, 514] on link "View External Url" at bounding box center [853, 506] width 85 height 15
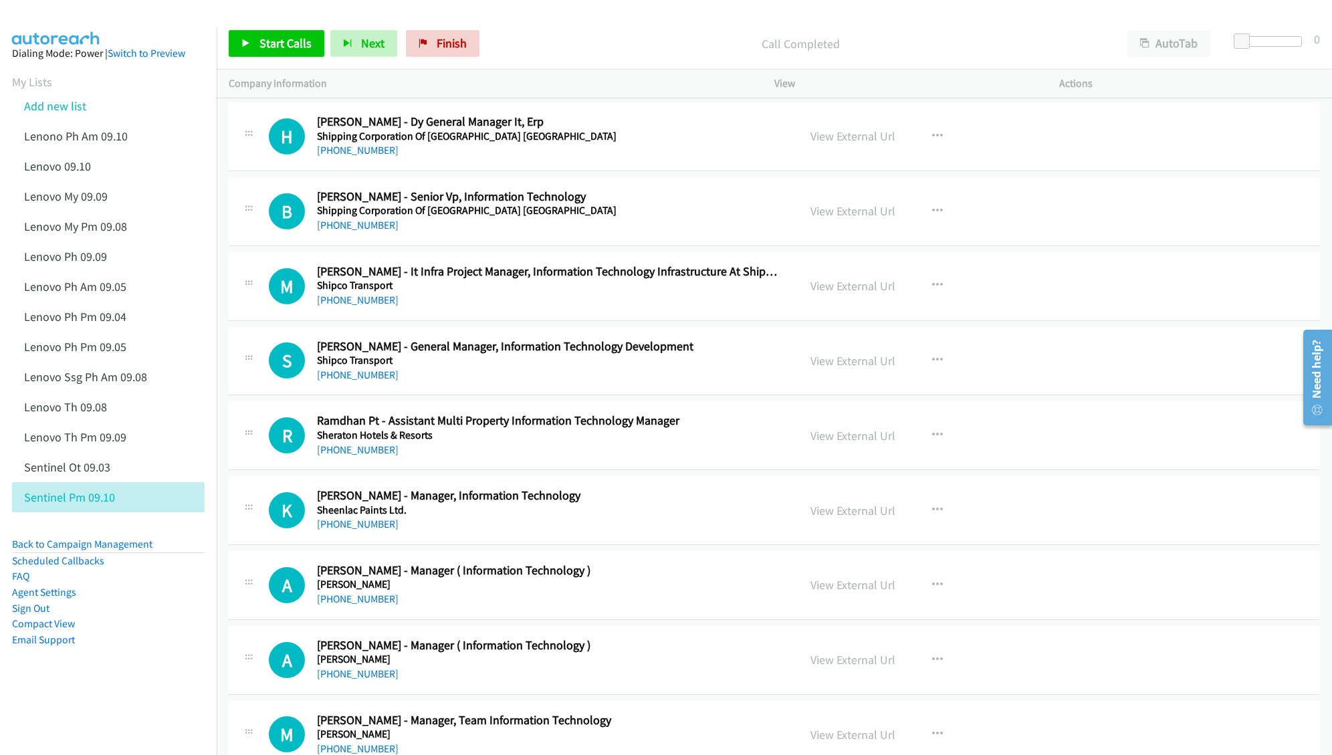
scroll to position [2318, 0]
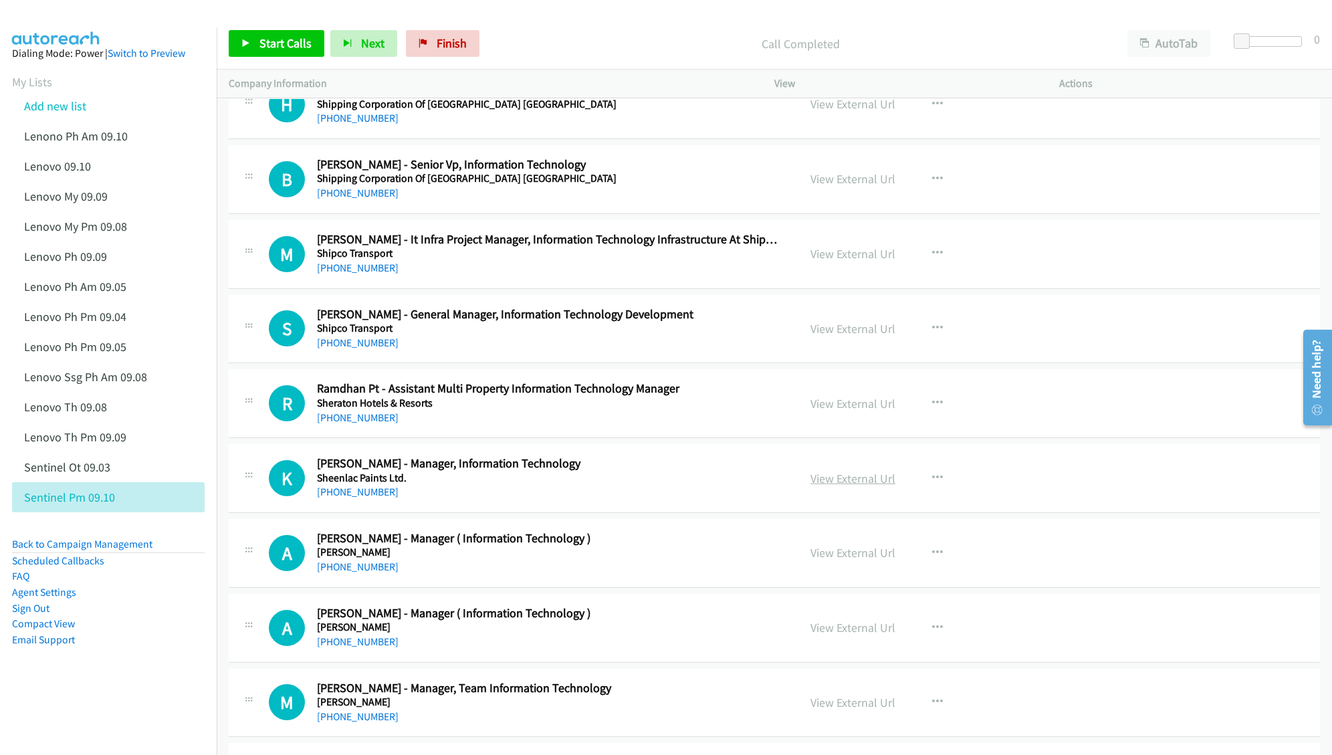
click at [839, 484] on link "View External Url" at bounding box center [853, 478] width 85 height 15
click at [841, 556] on link "View External Url" at bounding box center [853, 552] width 85 height 15
click at [844, 635] on link "View External Url" at bounding box center [853, 627] width 85 height 15
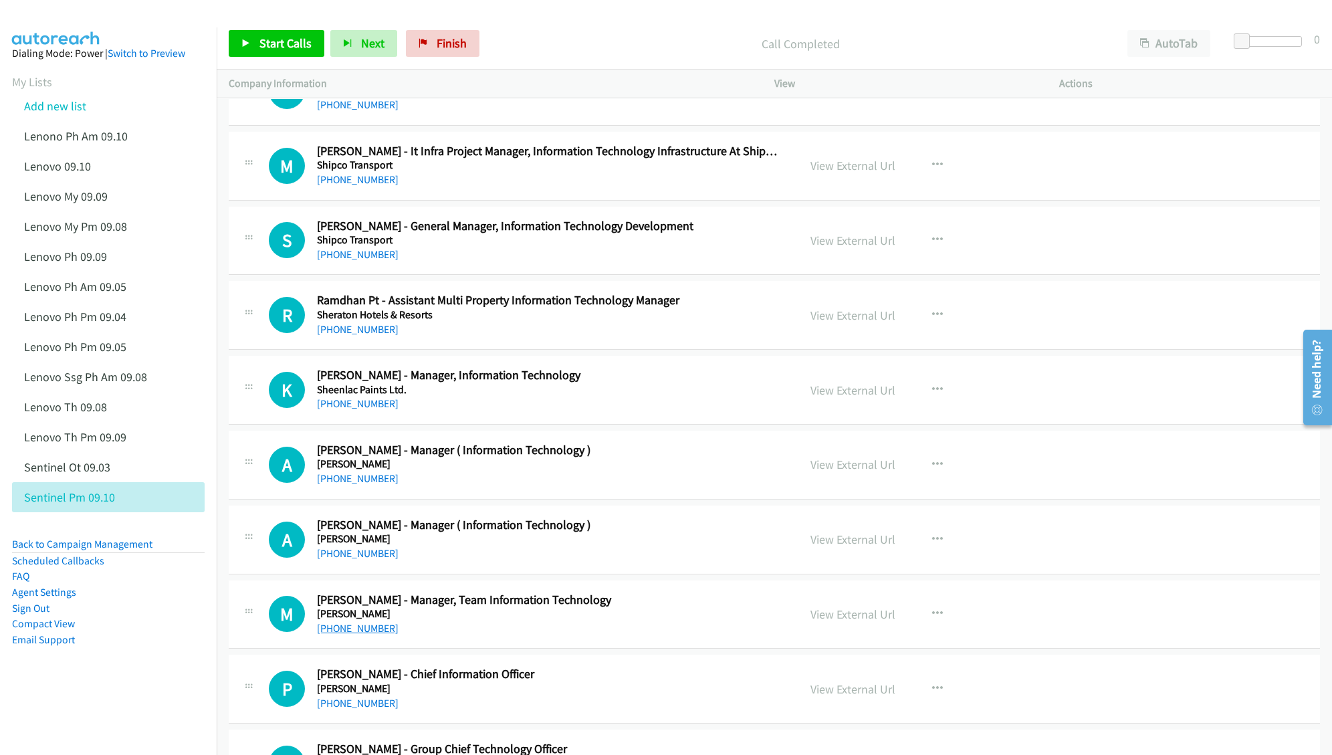
scroll to position [2408, 0]
click at [820, 621] on link "View External Url" at bounding box center [853, 612] width 85 height 15
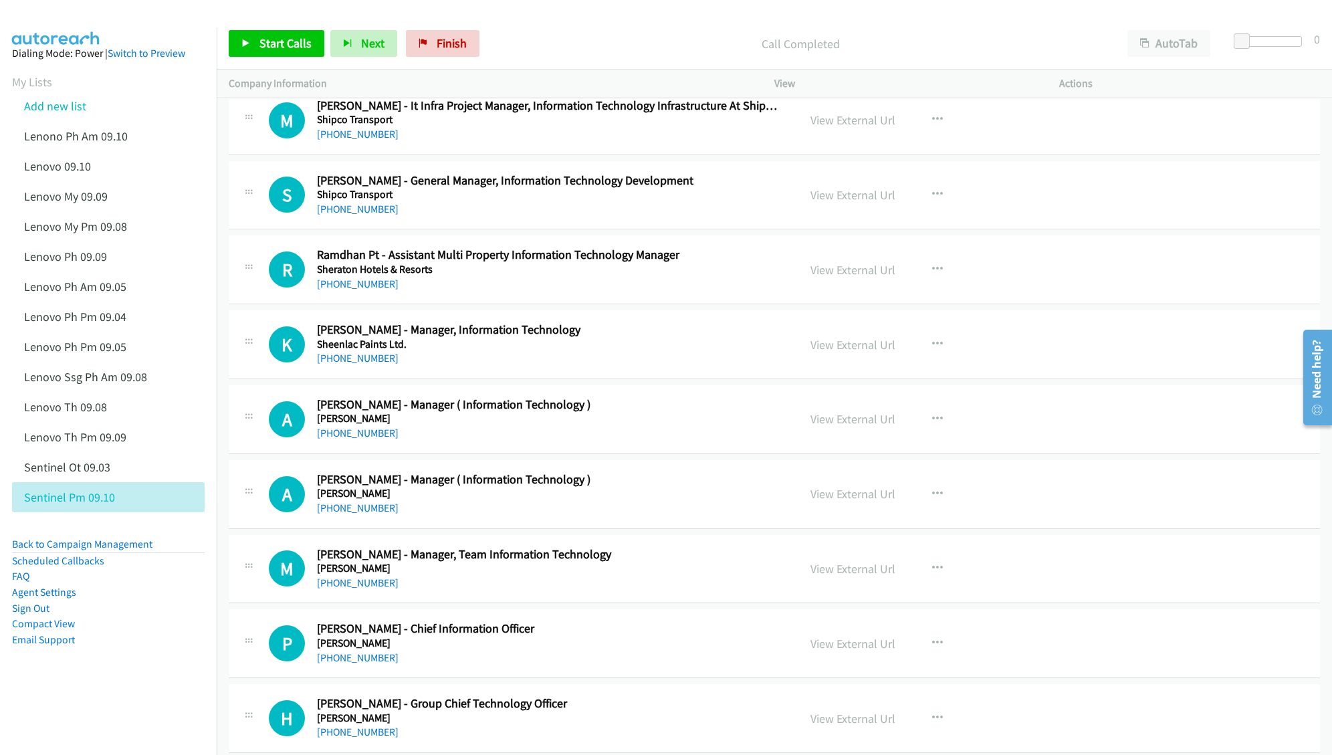
scroll to position [2497, 0]
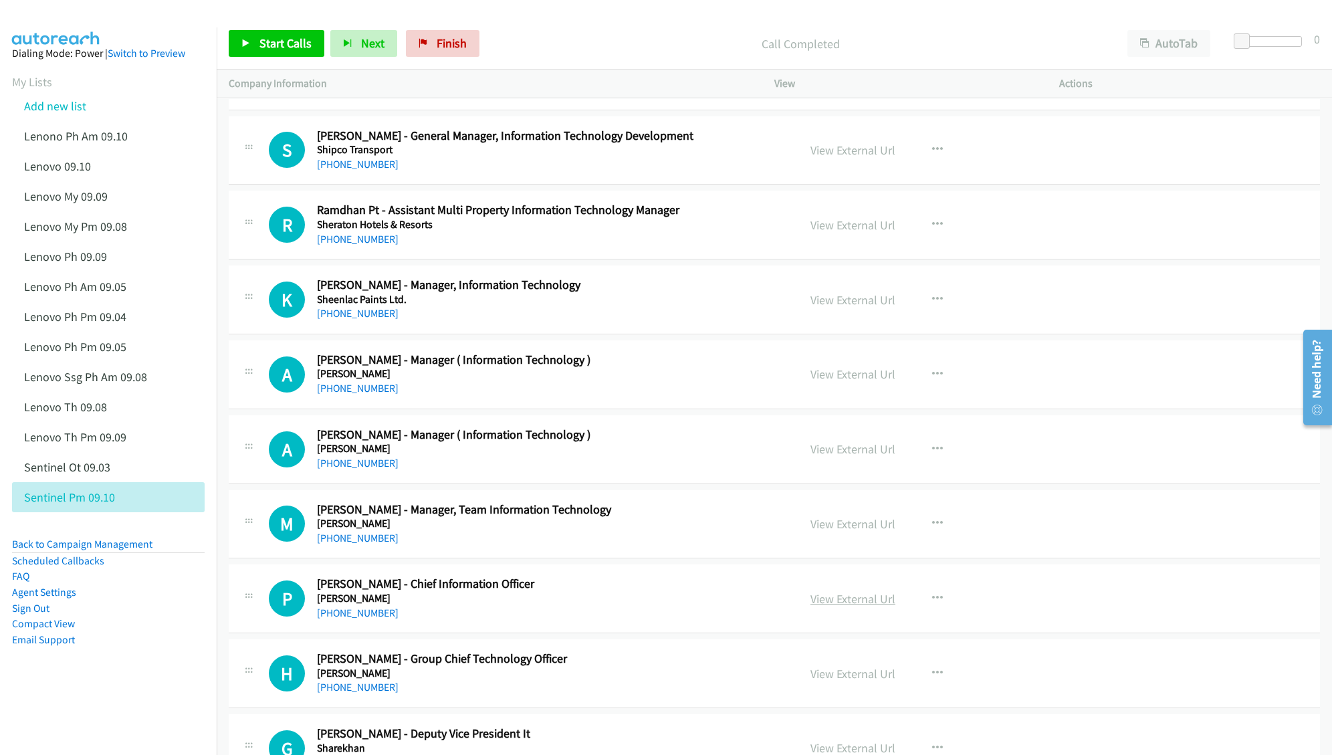
click at [854, 607] on link "View External Url" at bounding box center [853, 598] width 85 height 15
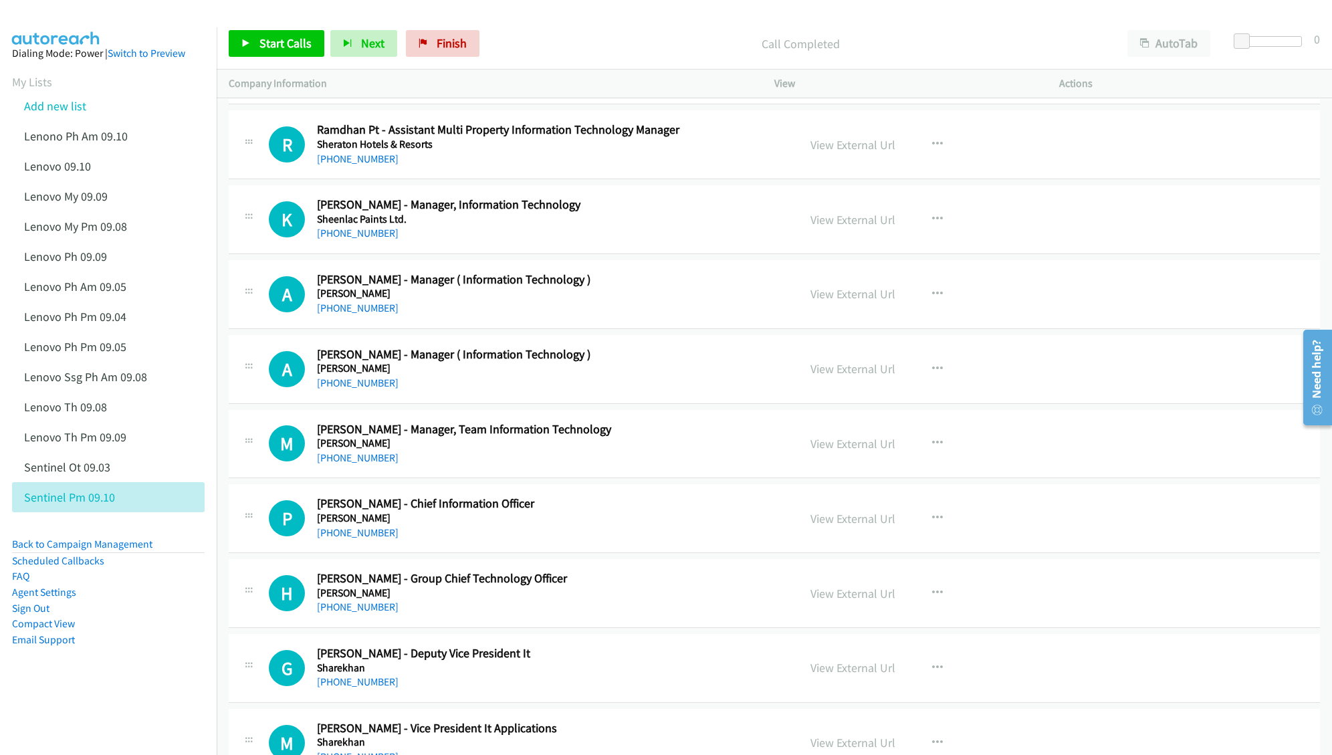
scroll to position [2585, 0]
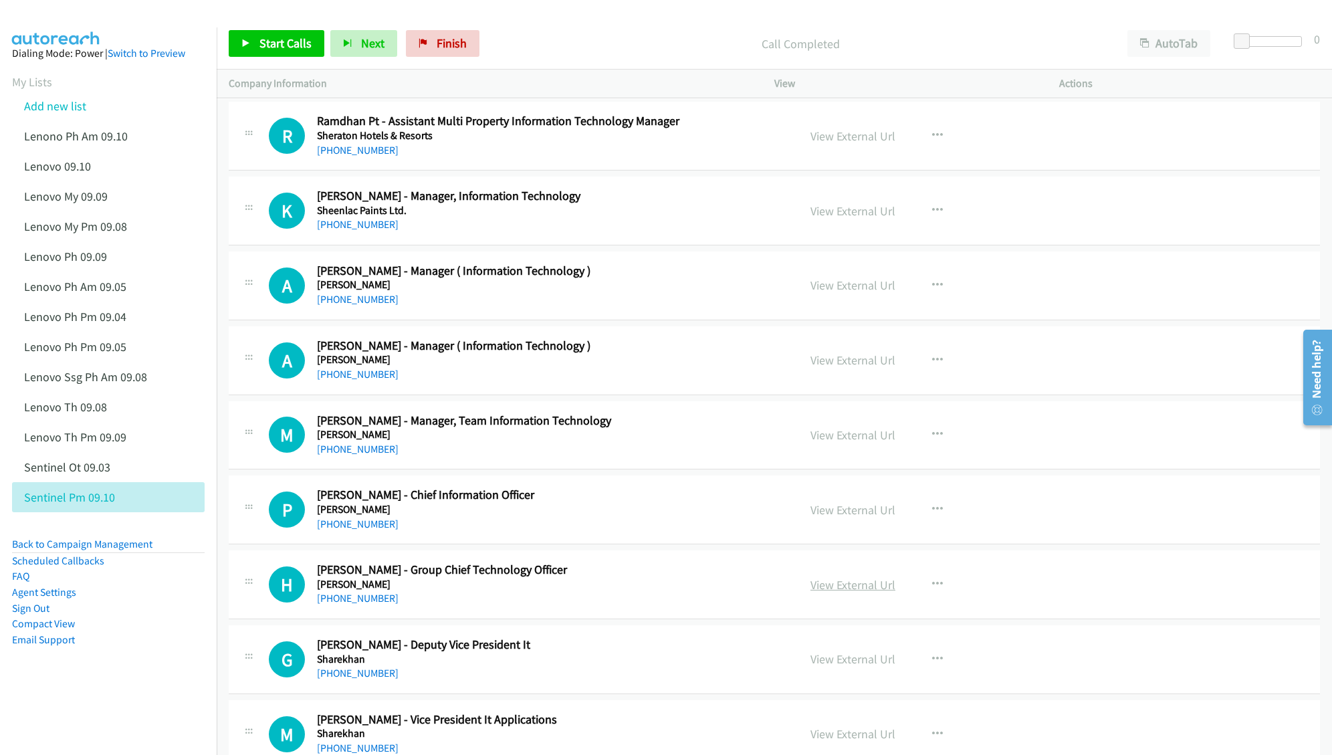
click at [843, 591] on link "View External Url" at bounding box center [853, 584] width 85 height 15
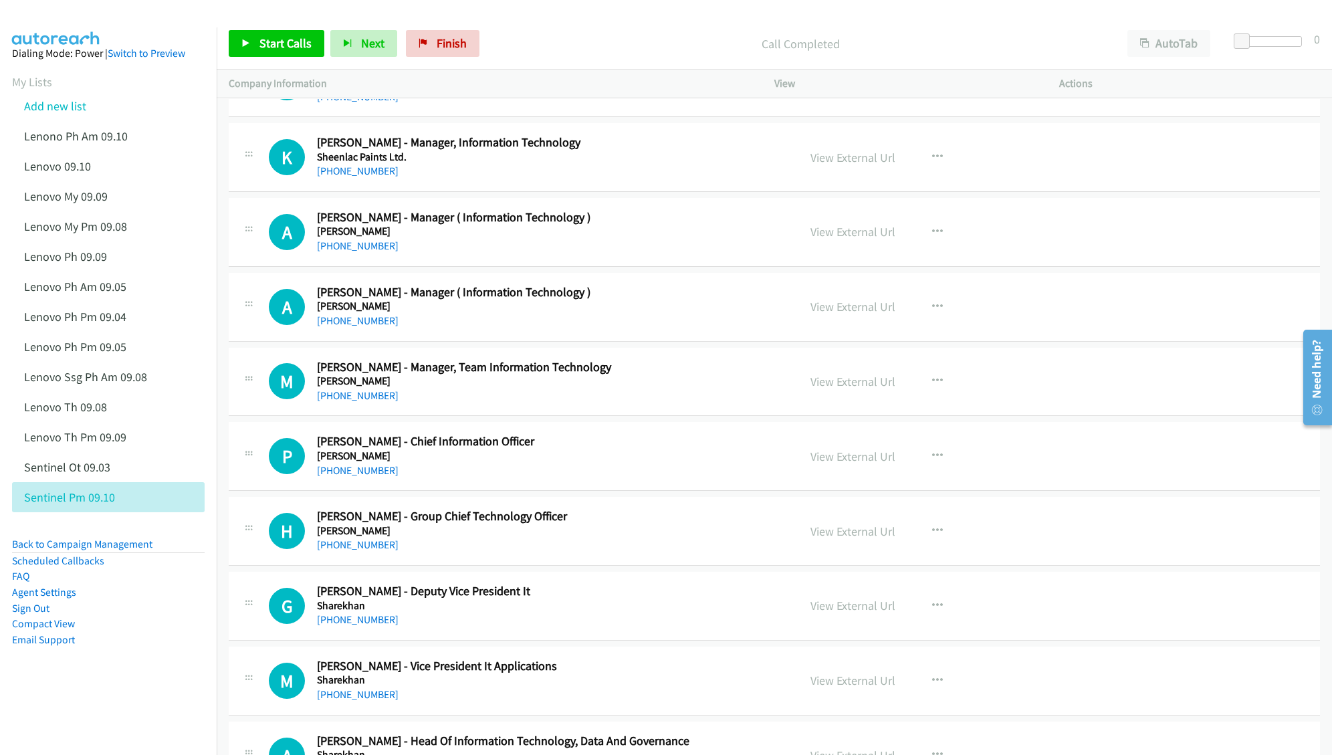
scroll to position [2675, 0]
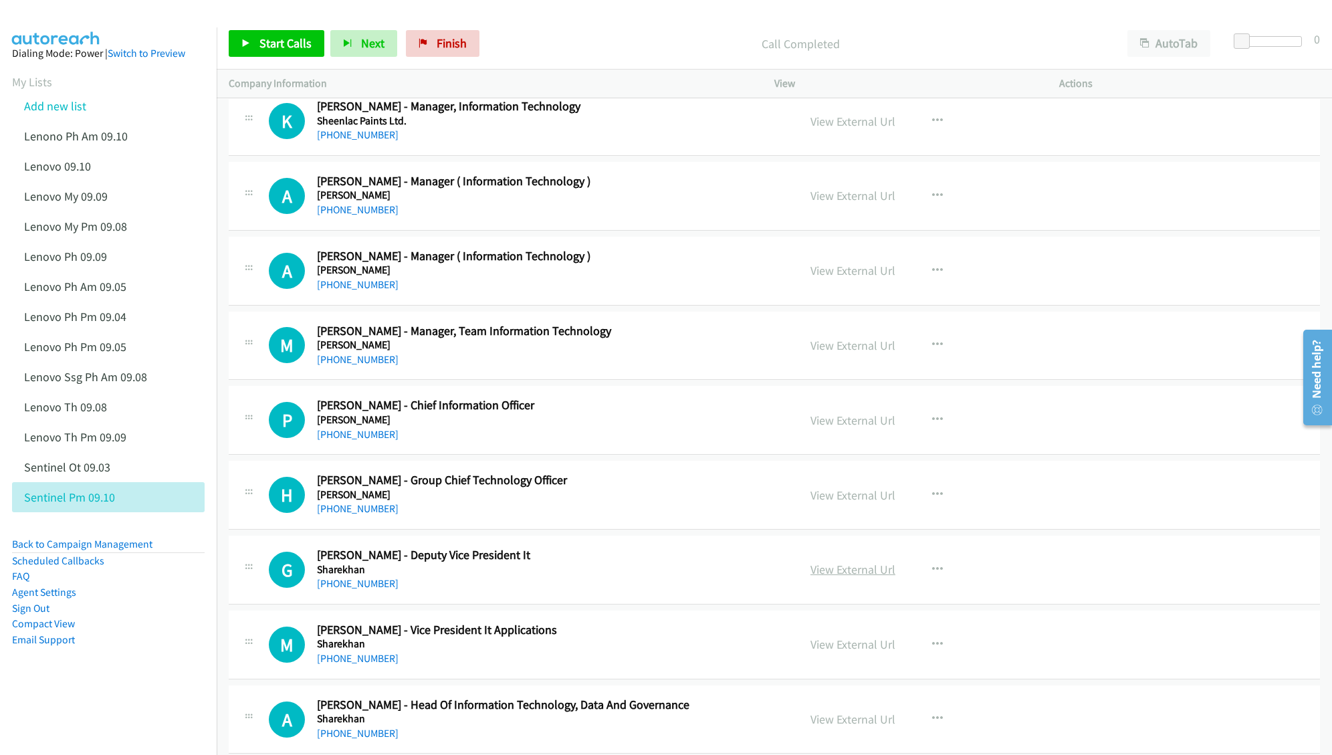
click at [831, 577] on link "View External Url" at bounding box center [853, 569] width 85 height 15
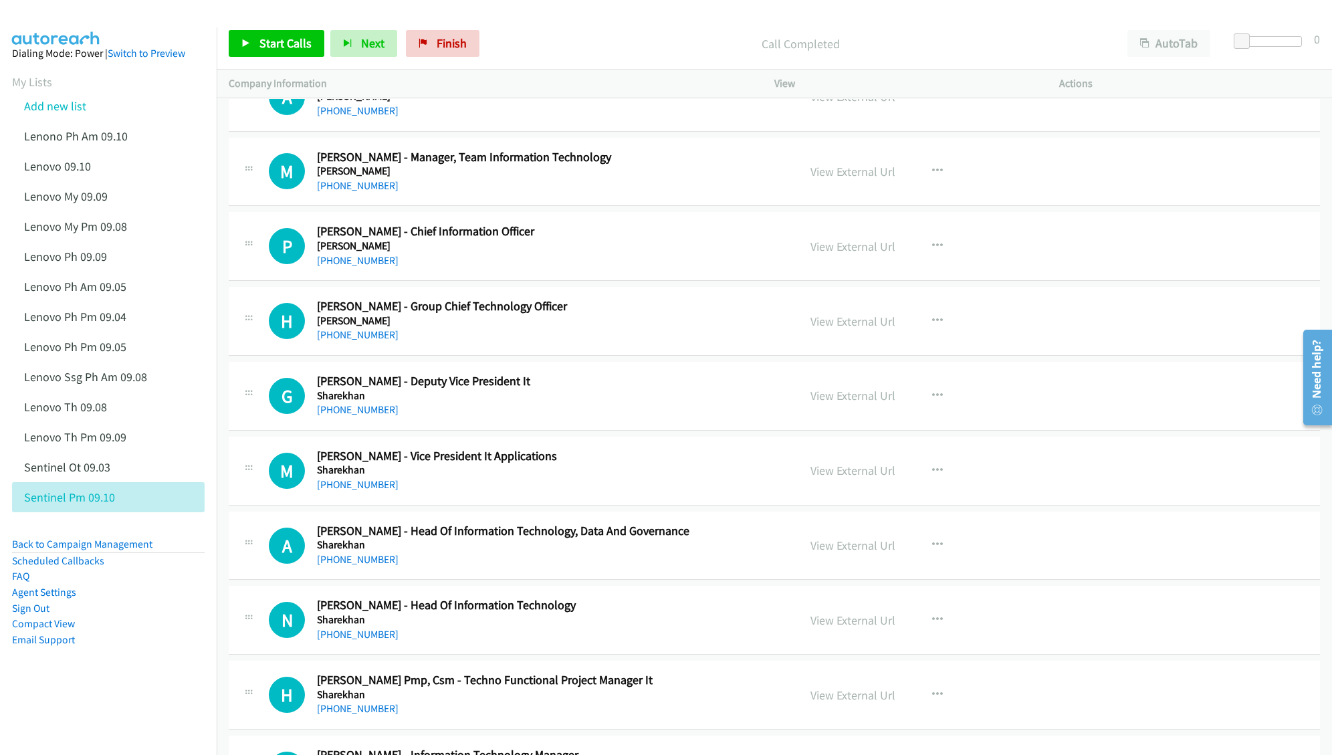
scroll to position [2853, 0]
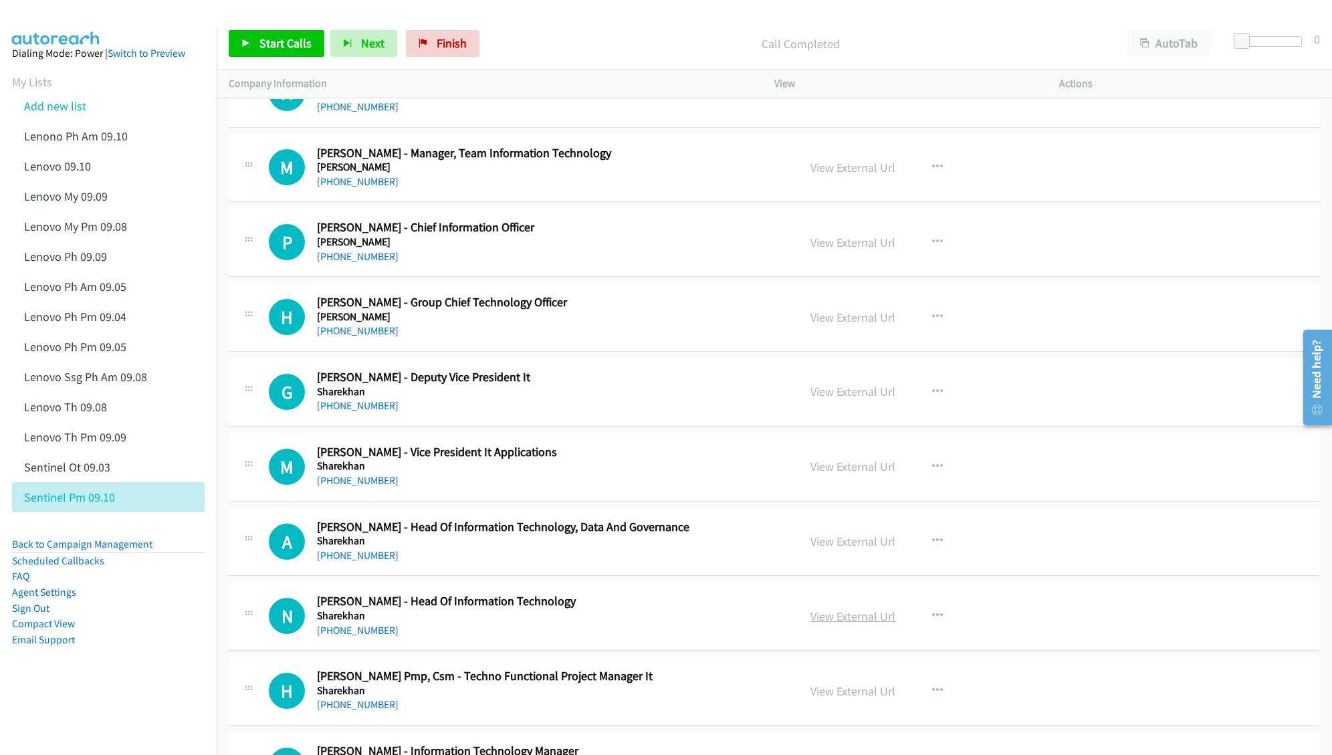
click at [822, 624] on link "View External Url" at bounding box center [853, 616] width 85 height 15
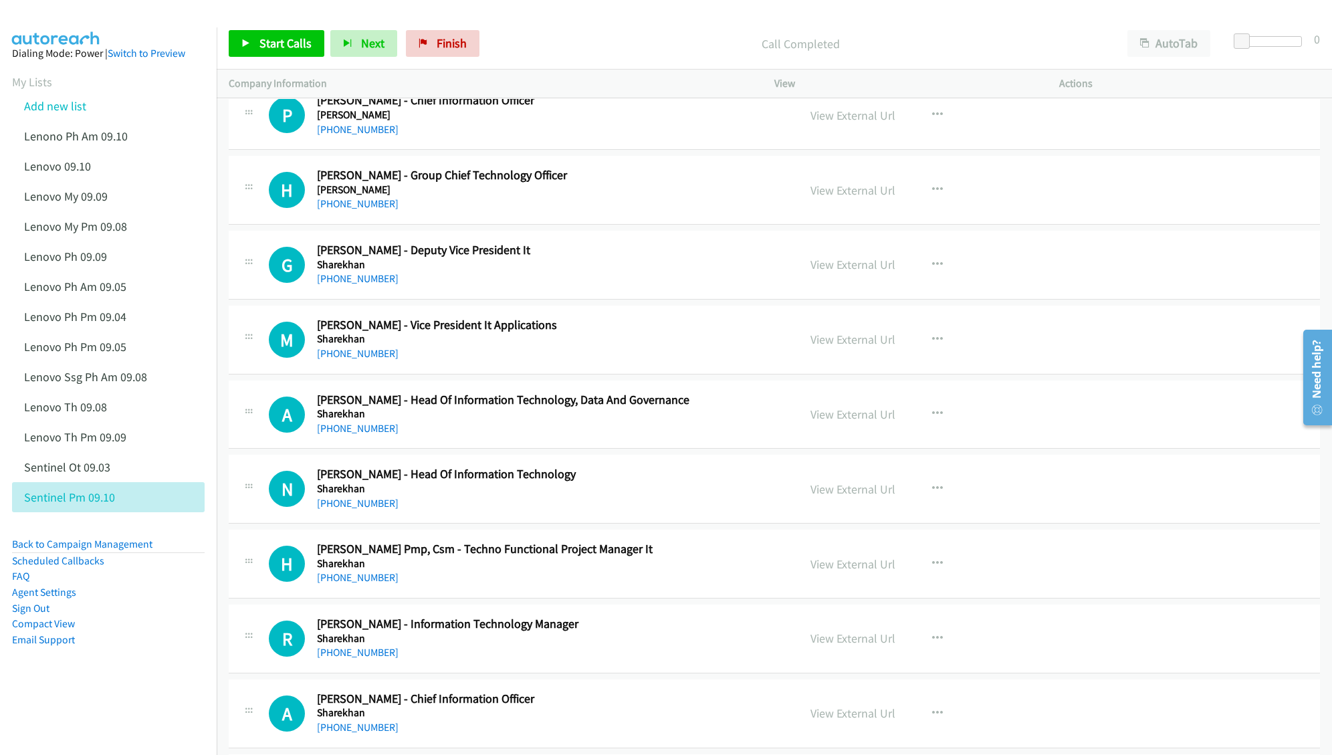
scroll to position [3032, 0]
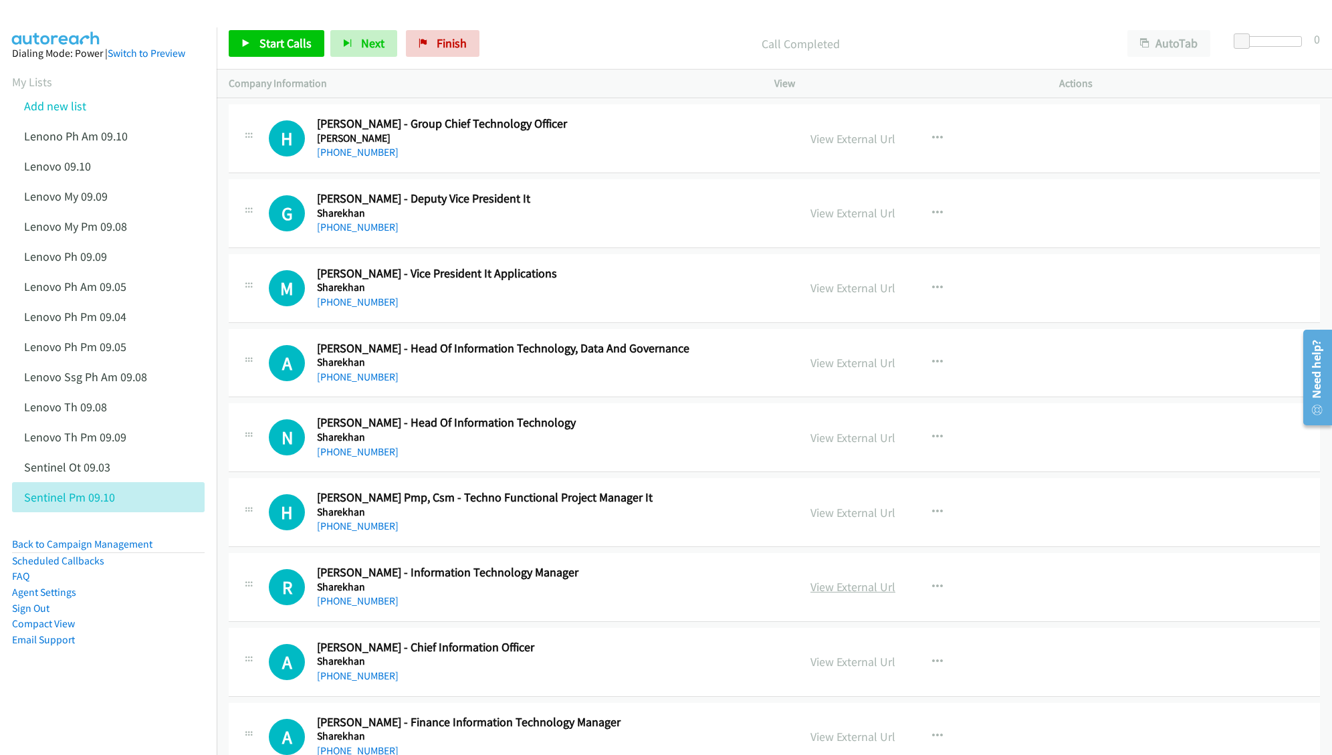
click at [841, 595] on link "View External Url" at bounding box center [853, 586] width 85 height 15
click at [830, 669] on link "View External Url" at bounding box center [853, 661] width 85 height 15
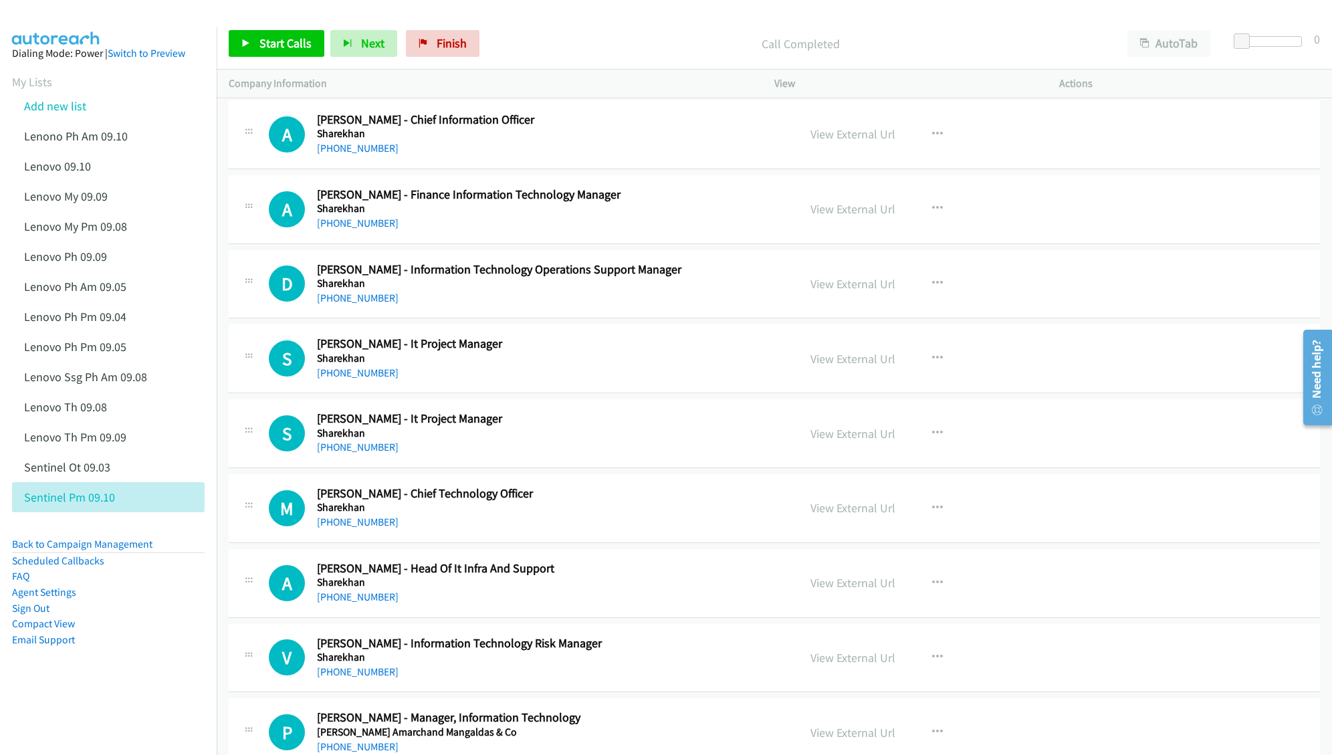
scroll to position [3567, 0]
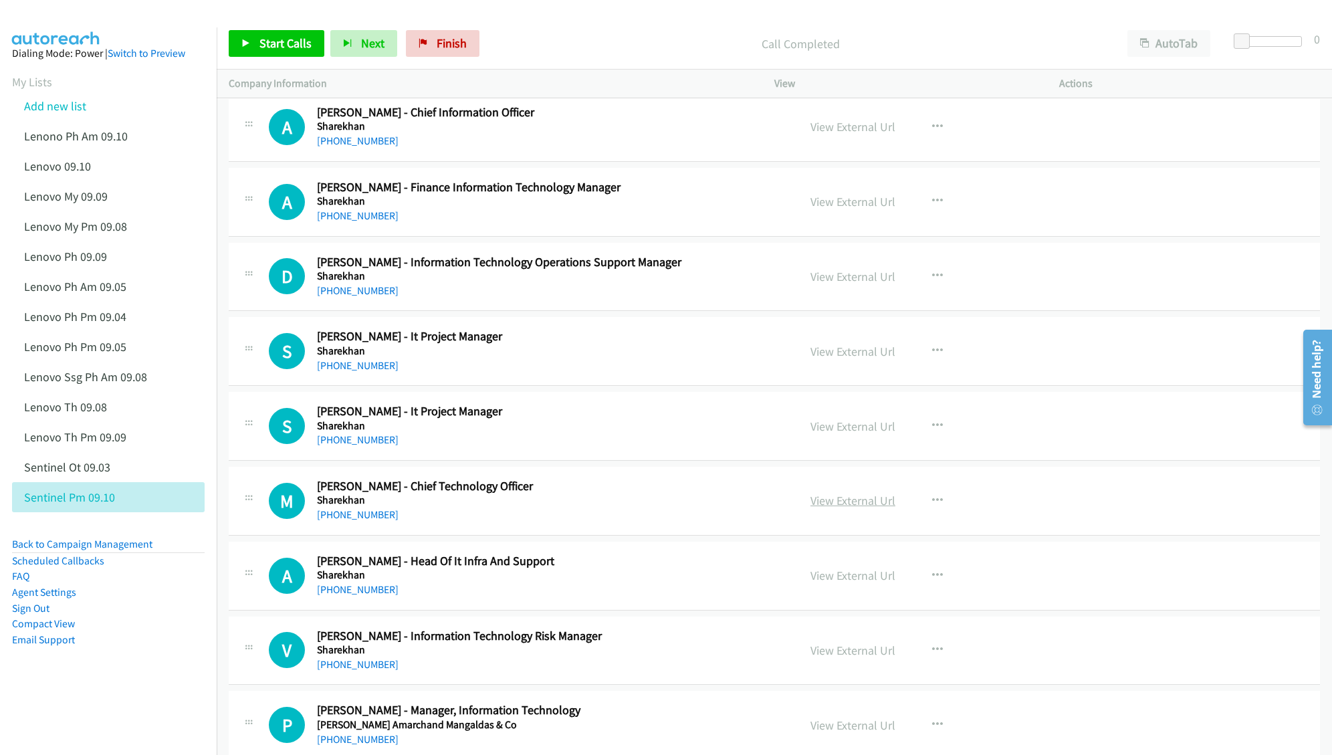
click at [843, 508] on link "View External Url" at bounding box center [853, 500] width 85 height 15
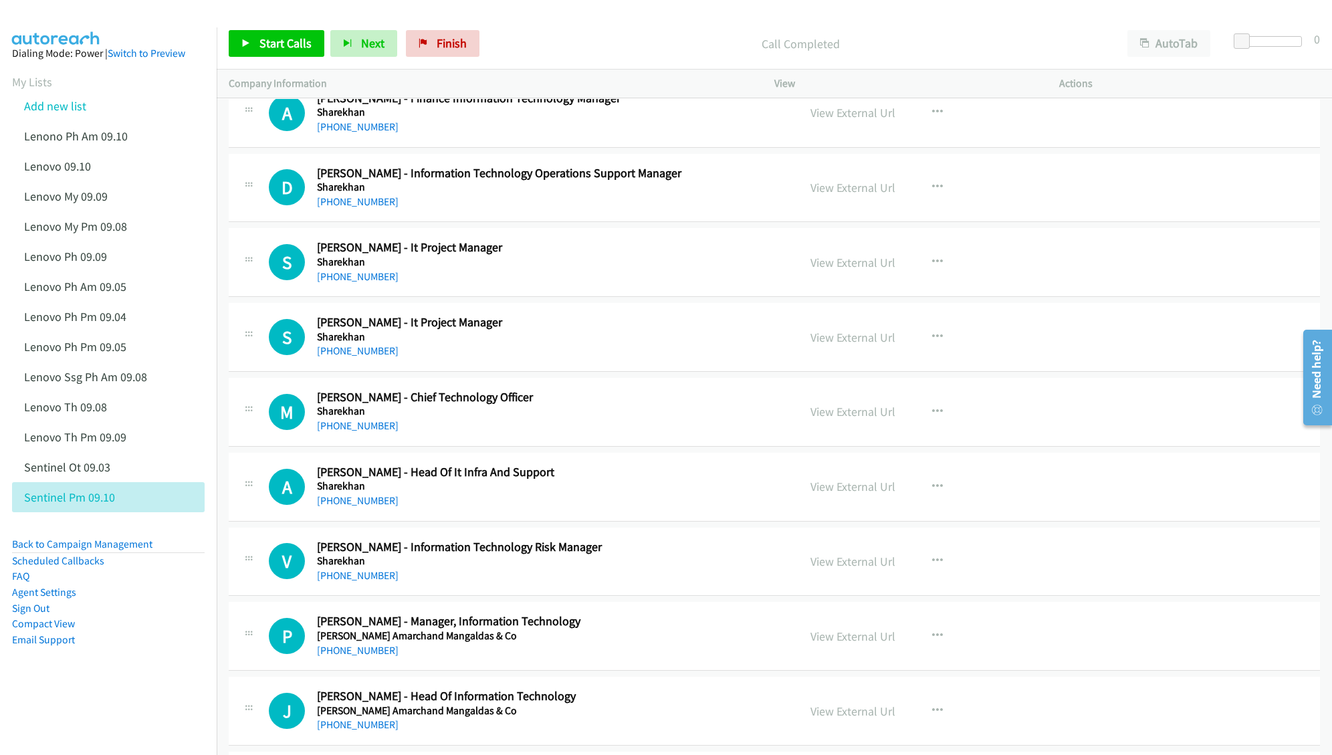
scroll to position [3745, 0]
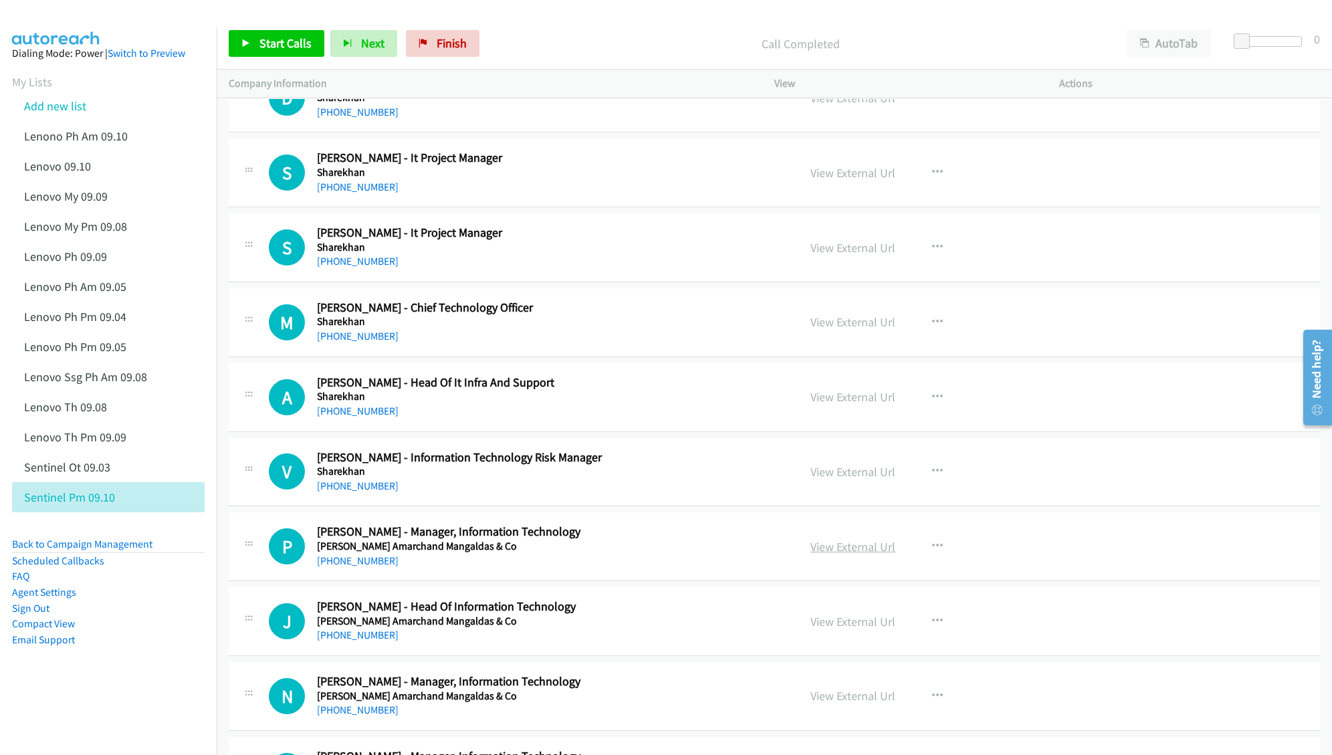
click at [843, 554] on link "View External Url" at bounding box center [853, 546] width 85 height 15
click at [819, 629] on link "View External Url" at bounding box center [853, 621] width 85 height 15
click at [843, 696] on link "View External Url" at bounding box center [853, 695] width 85 height 15
